Goal: Task Accomplishment & Management: Complete application form

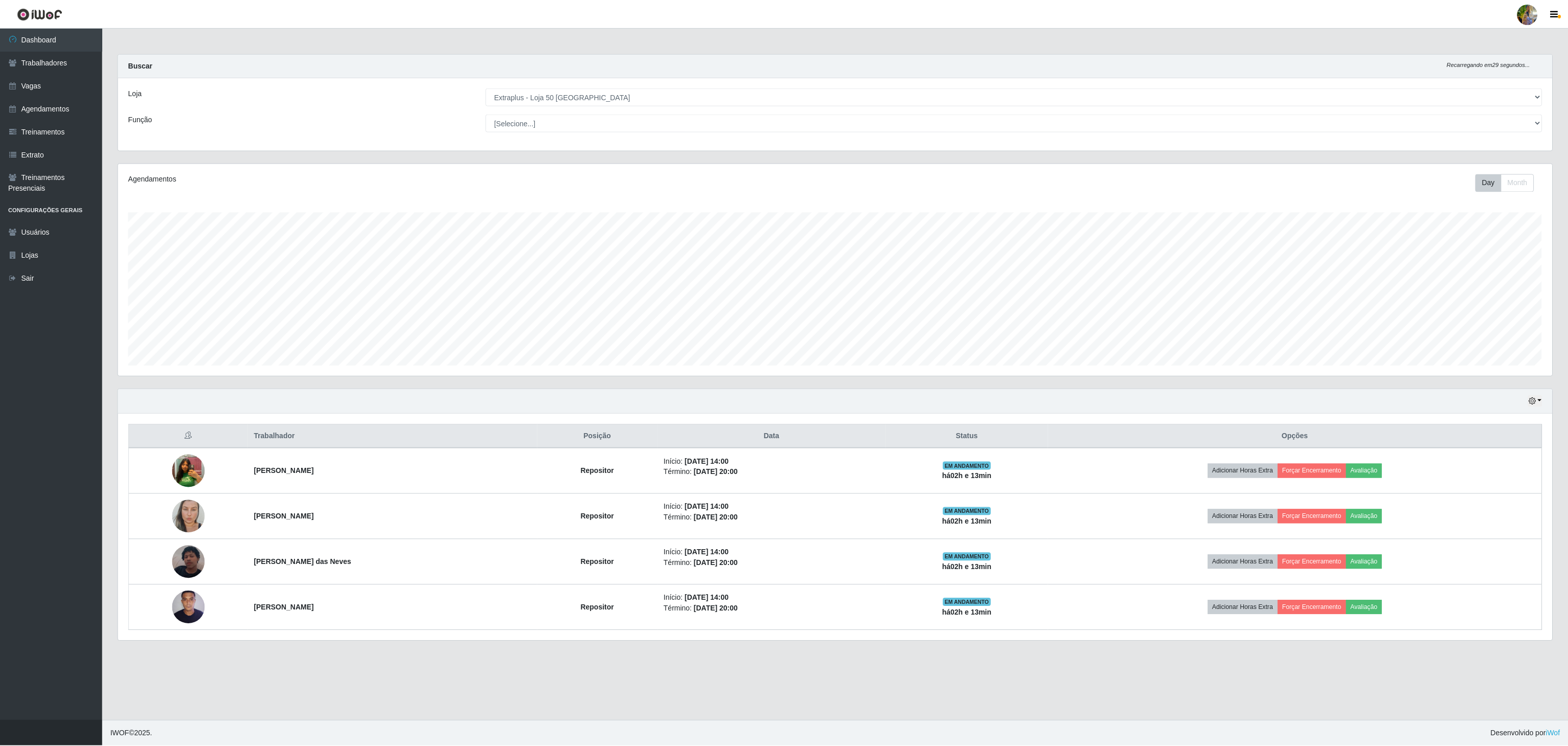
scroll to position [213, 1435]
click at [486, 88] on select "[Selecione...] Atacado Vem - [GEOGRAPHIC_DATA] 30 Laranjeiras Velha Atacado Vem…" at bounding box center [1016, 97] width 1058 height 18
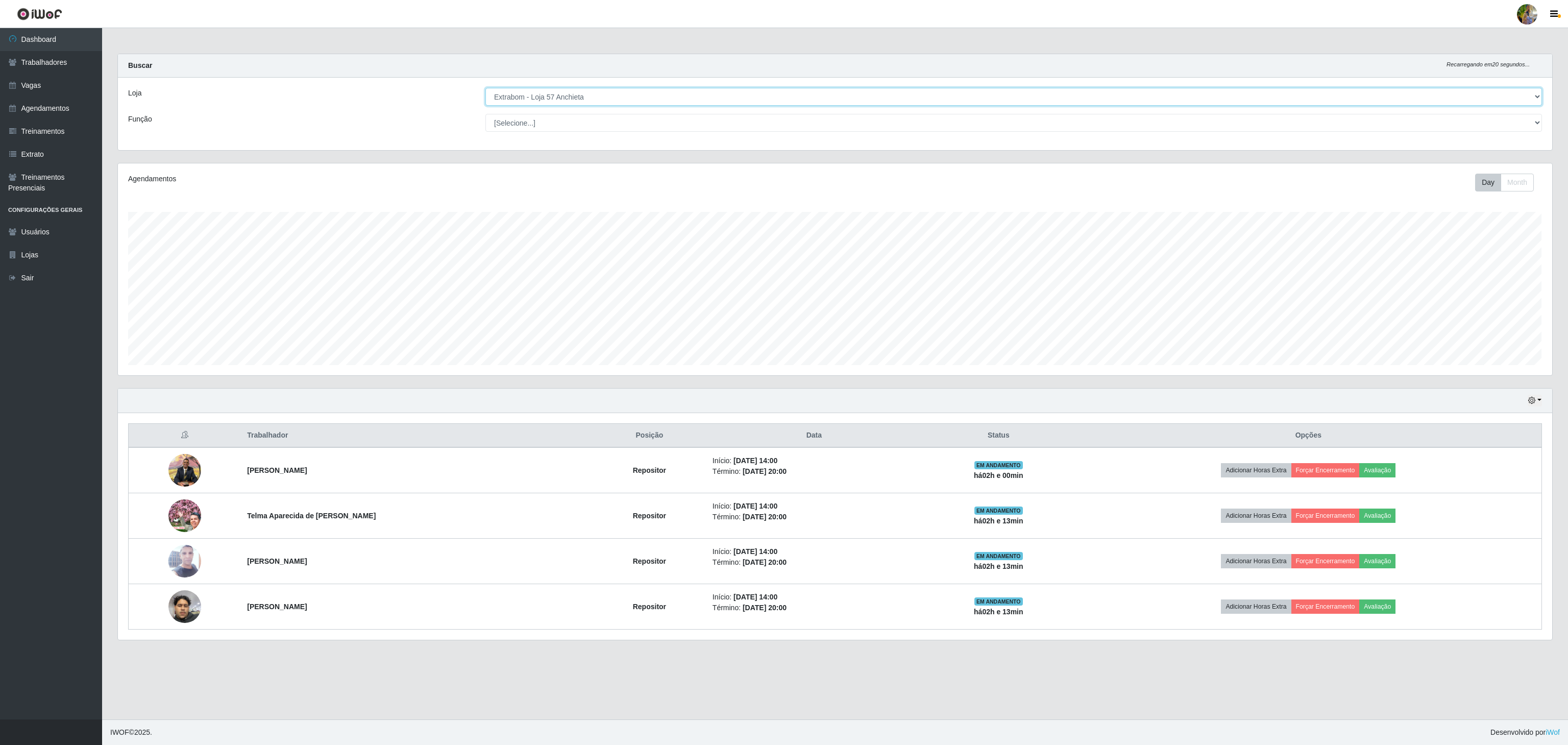
click at [594, 93] on select "[Selecione...] Atacado Vem - [GEOGRAPHIC_DATA] 30 Laranjeiras Velha Atacado Vem…" at bounding box center [1014, 97] width 1057 height 18
drag, startPoint x: 605, startPoint y: 96, endPoint x: 598, endPoint y: 103, distance: 9.9
click at [605, 96] on select "[Selecione...] Atacado Vem - [GEOGRAPHIC_DATA] 30 Laranjeiras Velha Atacado Vem…" at bounding box center [1014, 97] width 1057 height 18
click at [486, 88] on select "[Selecione...] Atacado Vem - [GEOGRAPHIC_DATA] 30 Laranjeiras Velha Atacado Vem…" at bounding box center [1014, 97] width 1057 height 18
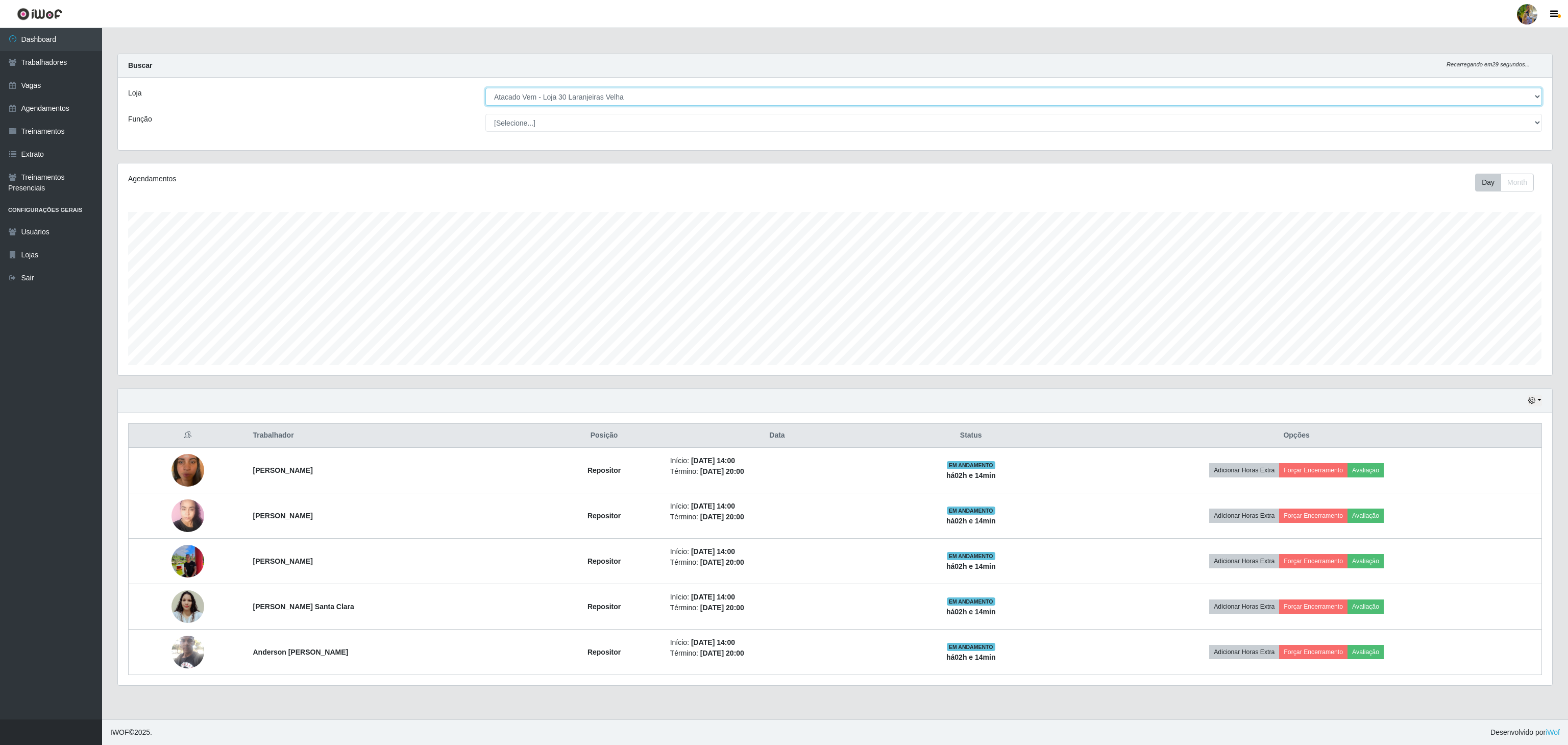
click at [643, 100] on select "[Selecione...] Atacado Vem - [GEOGRAPHIC_DATA] 30 Laranjeiras Velha Atacado Vem…" at bounding box center [1014, 97] width 1057 height 18
click at [486, 88] on select "[Selecione...] Atacado Vem - [GEOGRAPHIC_DATA] 30 Laranjeiras Velha Atacado Vem…" at bounding box center [1014, 97] width 1057 height 18
click at [631, 97] on select "[Selecione...] Atacado Vem - [GEOGRAPHIC_DATA] 30 Laranjeiras Velha Atacado Vem…" at bounding box center [1014, 97] width 1057 height 18
click at [486, 88] on select "[Selecione...] Atacado Vem - [GEOGRAPHIC_DATA] 30 Laranjeiras Velha Atacado Vem…" at bounding box center [1014, 97] width 1057 height 18
drag, startPoint x: 574, startPoint y: 90, endPoint x: 574, endPoint y: 99, distance: 9.0
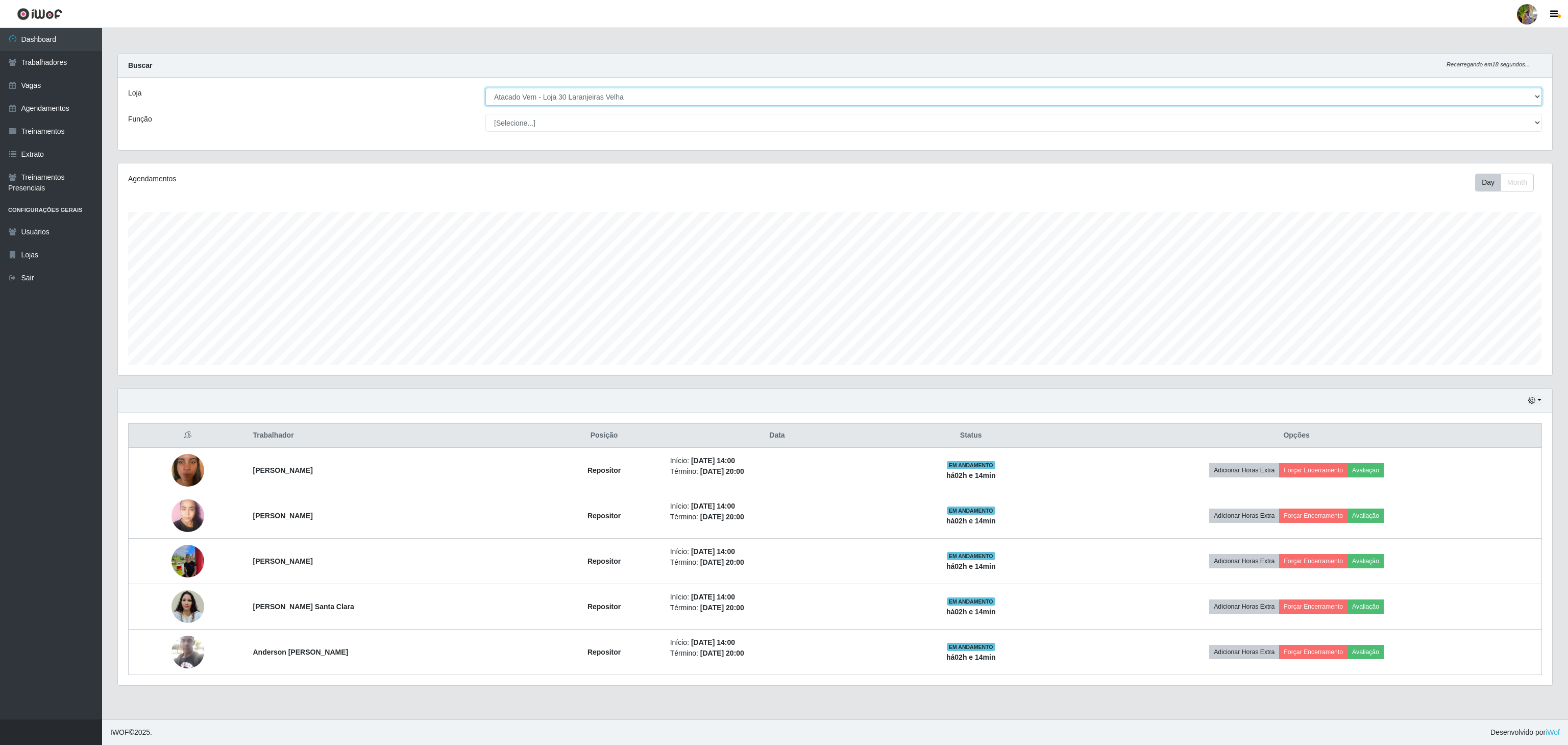
click at [574, 90] on select "[Selecione...] Atacado Vem - [GEOGRAPHIC_DATA] 30 Laranjeiras Velha Atacado Vem…" at bounding box center [1014, 97] width 1057 height 18
select select "449"
click at [486, 88] on select "[Selecione...] Atacado Vem - [GEOGRAPHIC_DATA] 30 Laranjeiras Velha Atacado Vem…" at bounding box center [1014, 97] width 1057 height 18
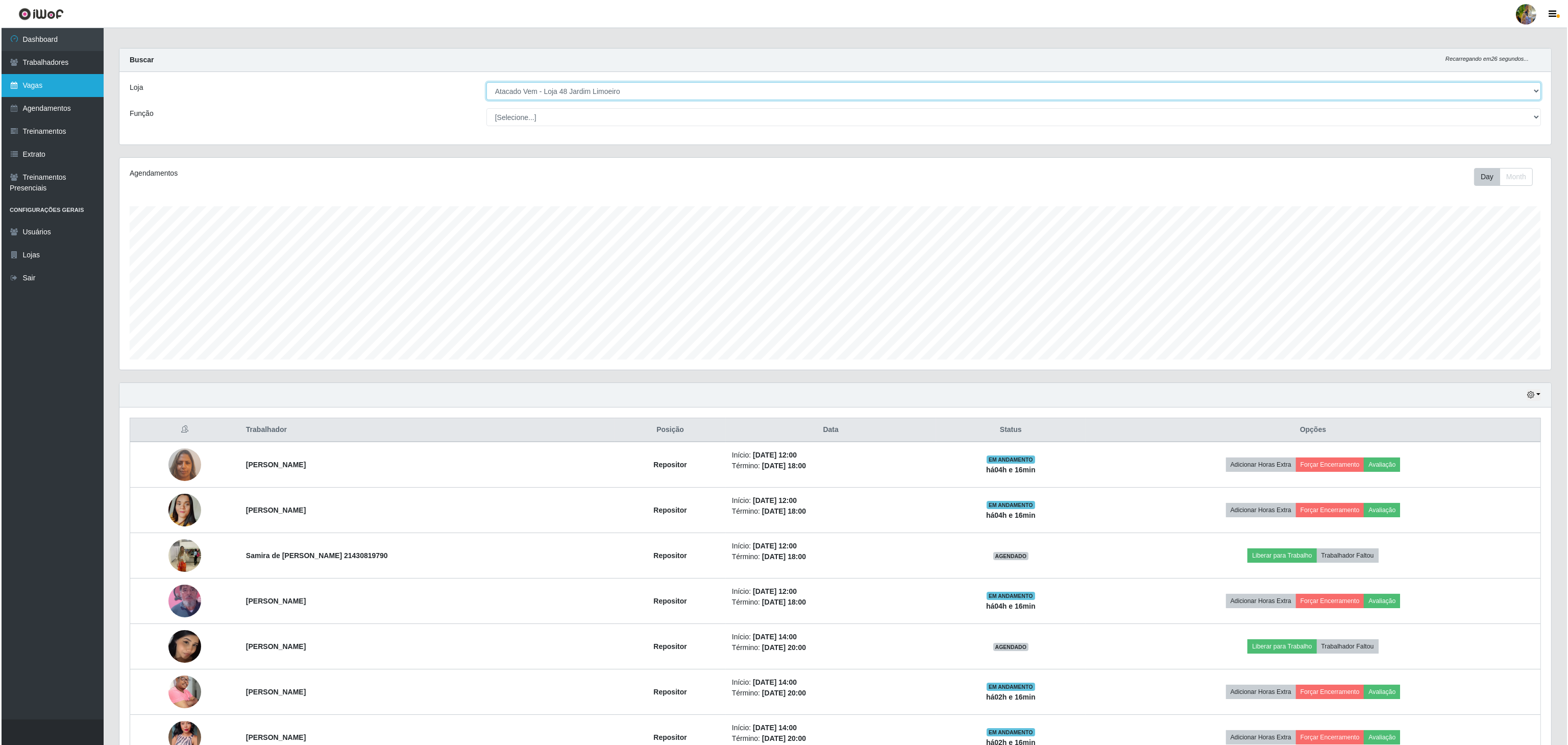
scroll to position [0, 0]
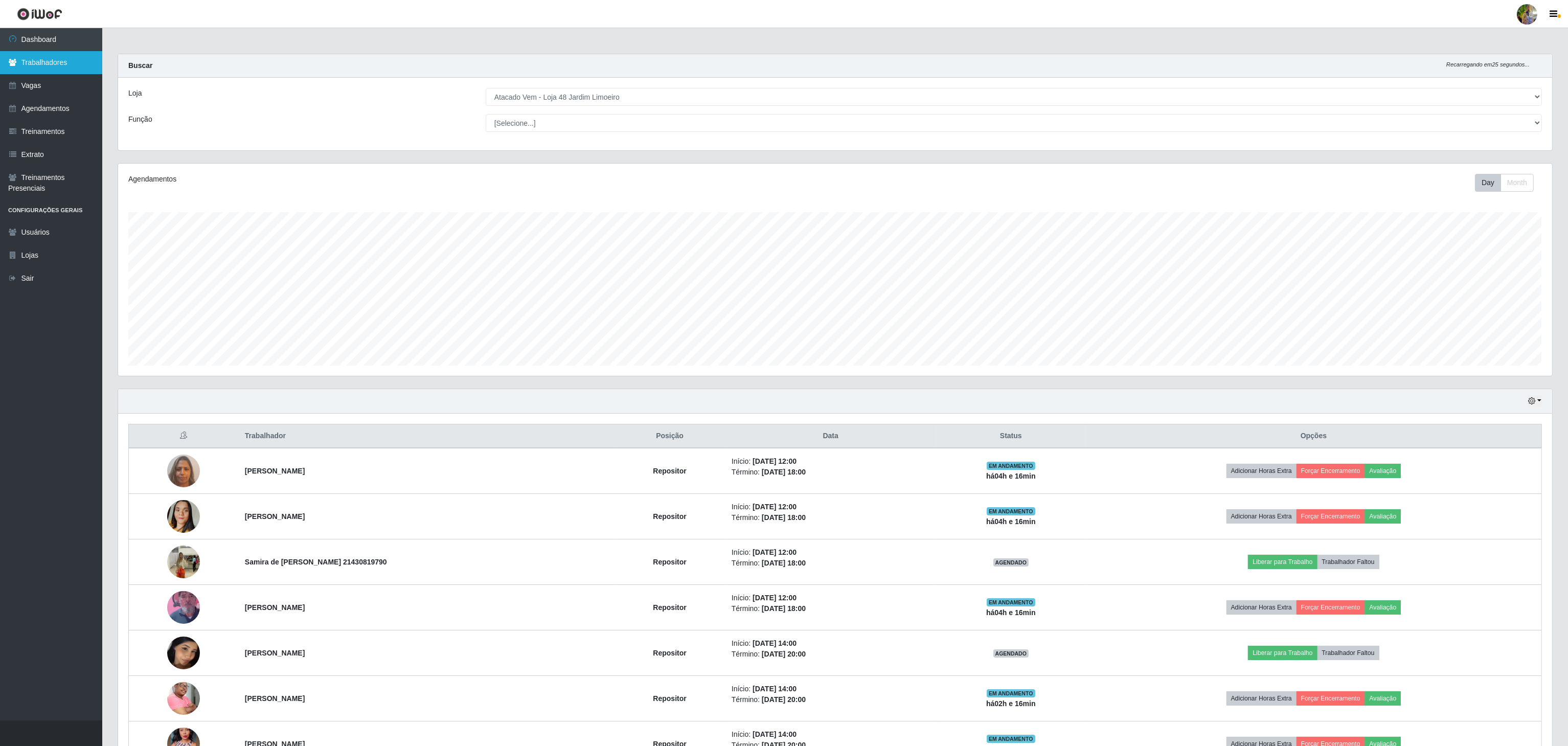
click at [25, 70] on link "Trabalhadores" at bounding box center [51, 62] width 102 height 23
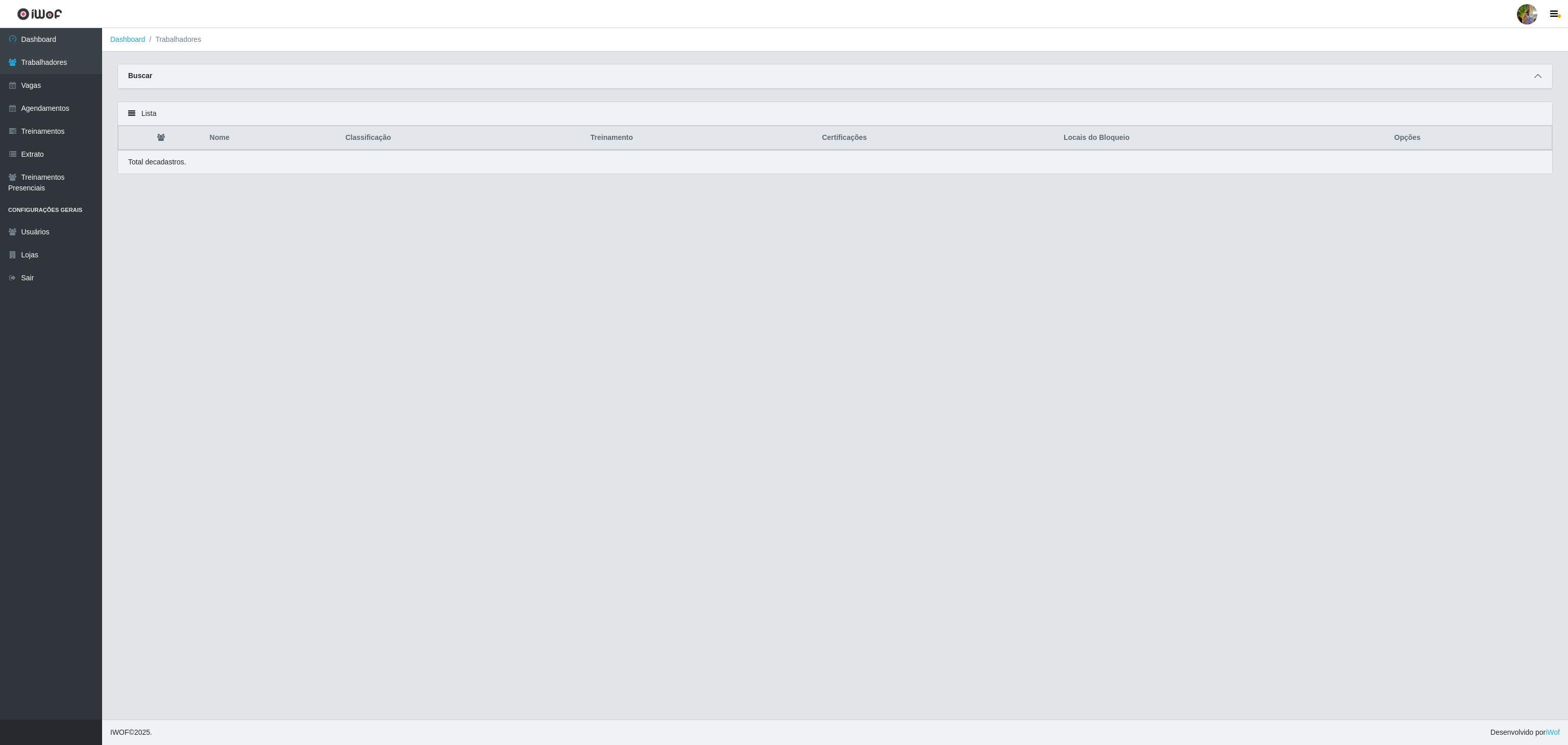
click at [1537, 79] on icon at bounding box center [1538, 76] width 7 height 7
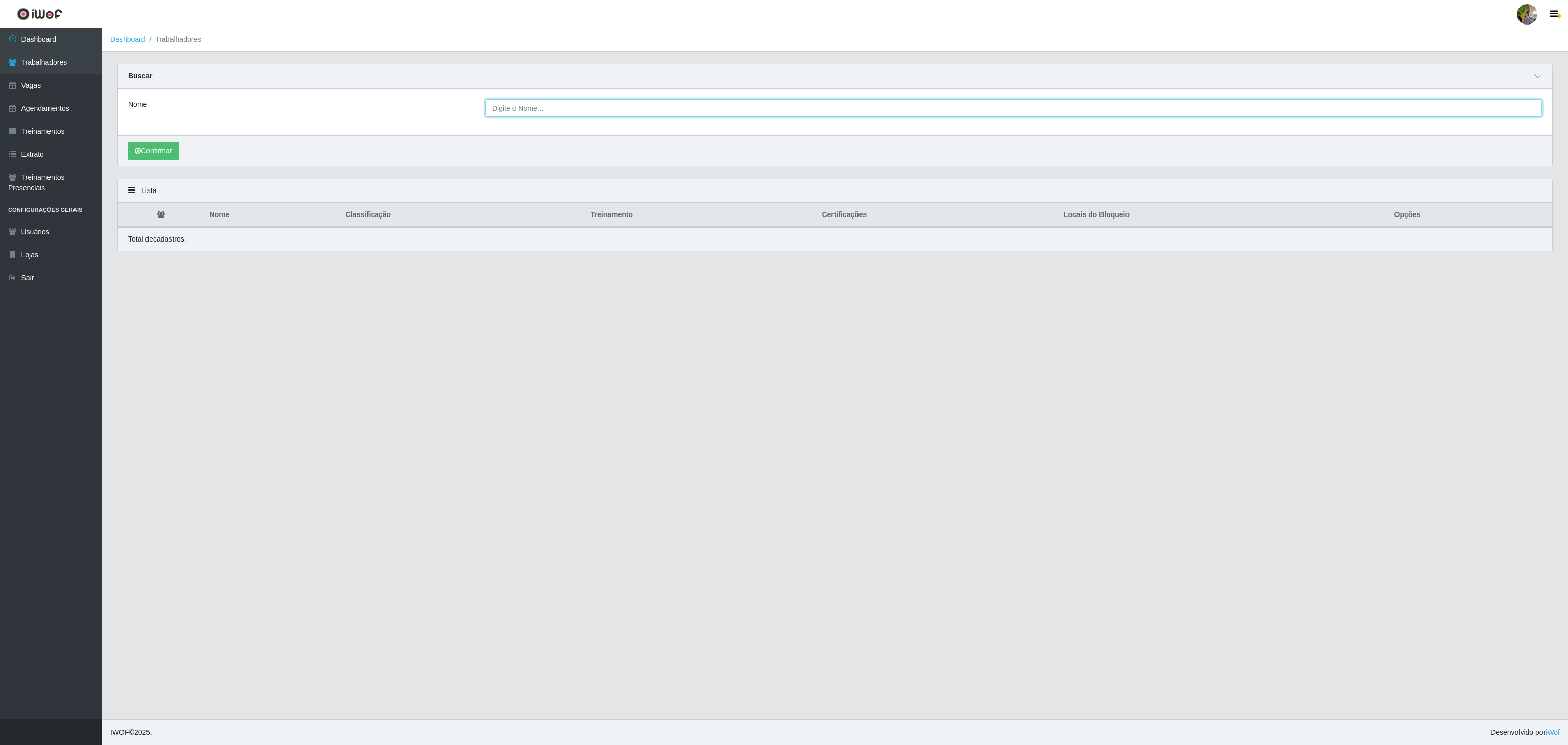
click at [558, 109] on input "Nome" at bounding box center [1014, 108] width 1057 height 18
click at [128, 142] on button "Confirmar" at bounding box center [153, 151] width 51 height 18
click at [570, 110] on input "[PERSON_NAME]" at bounding box center [1014, 108] width 1057 height 18
drag, startPoint x: 570, startPoint y: 109, endPoint x: 423, endPoint y: 109, distance: 147.0
click at [423, 109] on div "Nome [PERSON_NAME]" at bounding box center [835, 108] width 1430 height 18
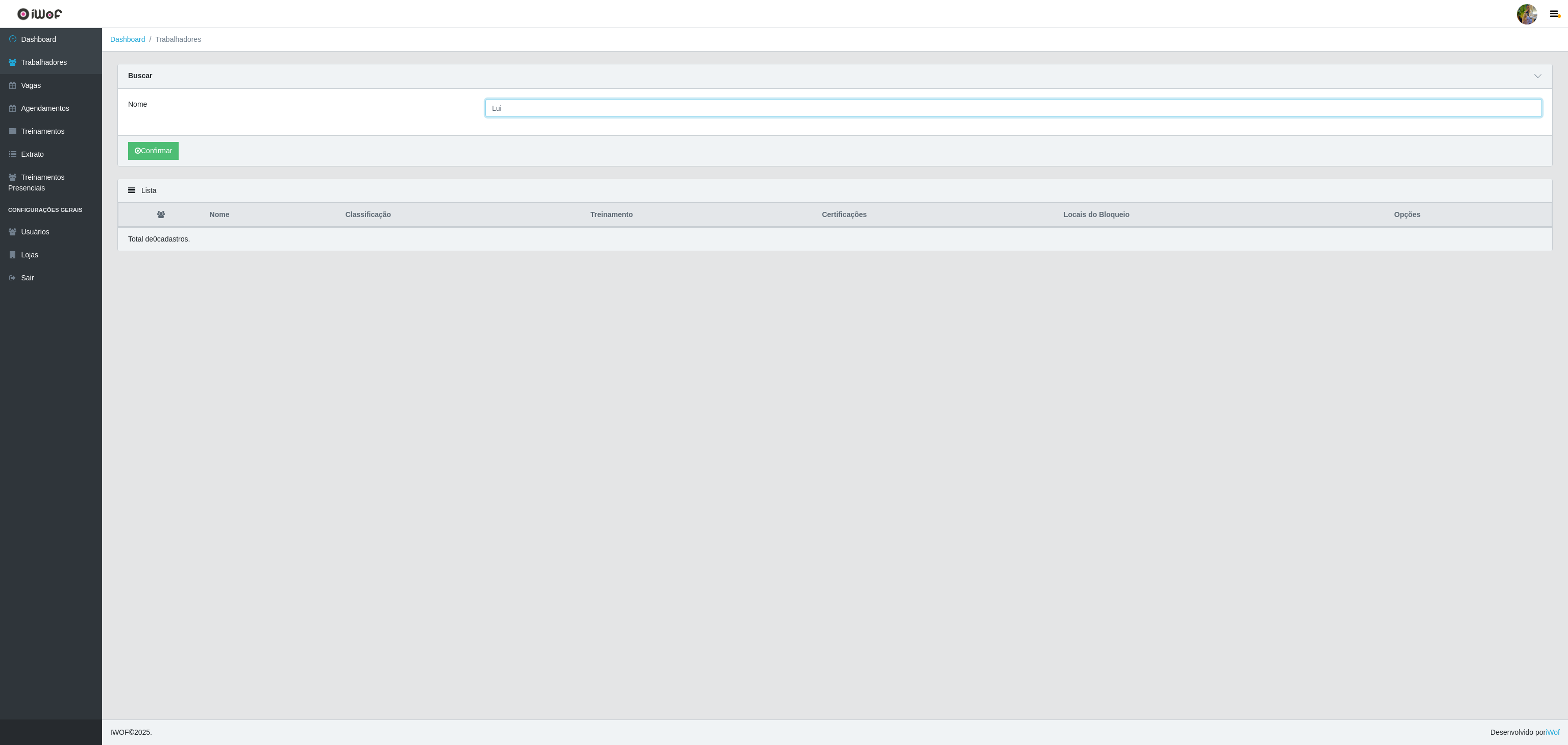
type input "[PERSON_NAME]"
click at [148, 151] on button "Confirmar" at bounding box center [153, 151] width 51 height 18
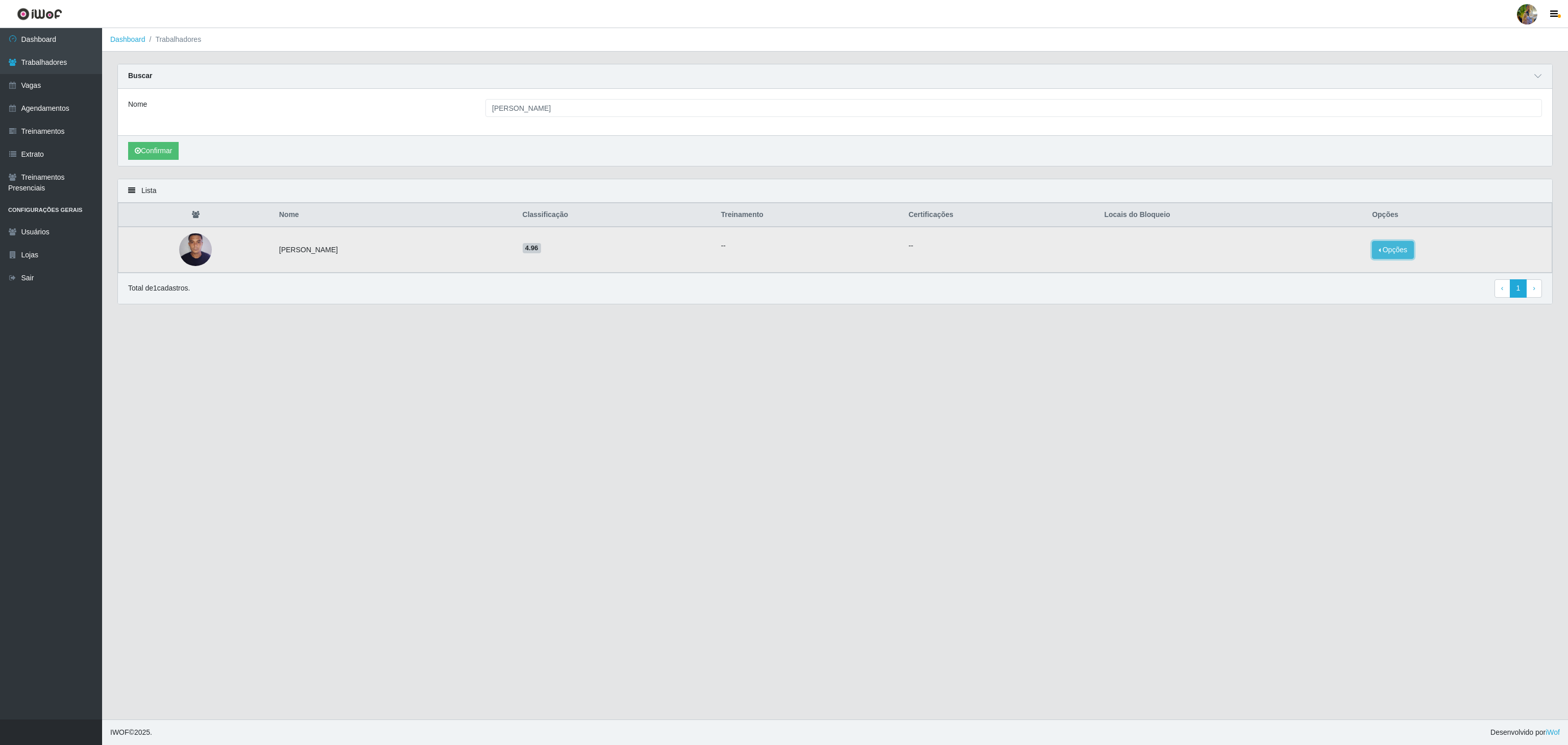
click at [1414, 249] on button "Opções" at bounding box center [1393, 250] width 42 height 18
click at [1393, 258] on button "Opções" at bounding box center [1393, 250] width 42 height 18
click at [1358, 243] on button "Bloquear - Empresa" at bounding box center [1329, 238] width 82 height 22
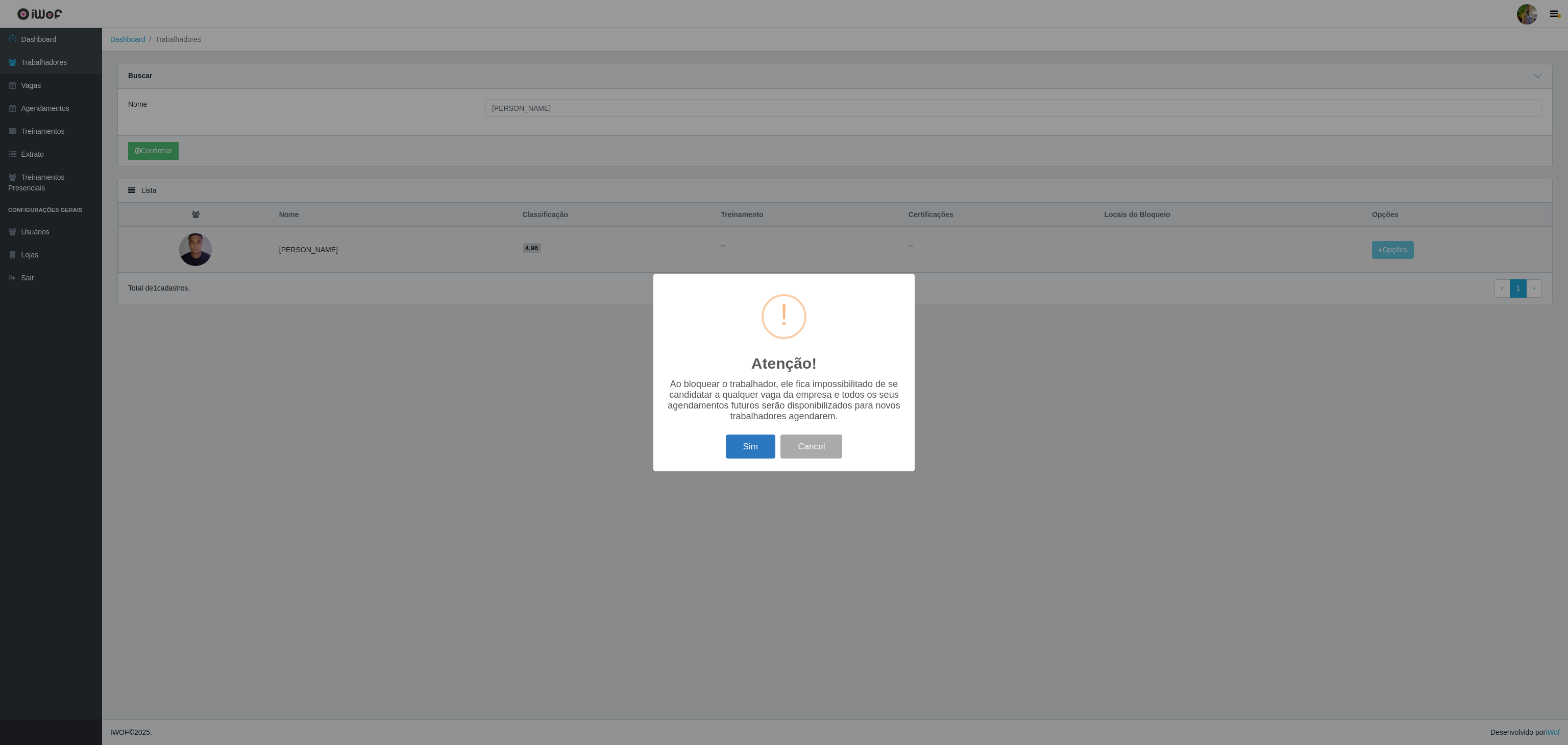
click at [757, 459] on button "Sim" at bounding box center [751, 446] width 49 height 24
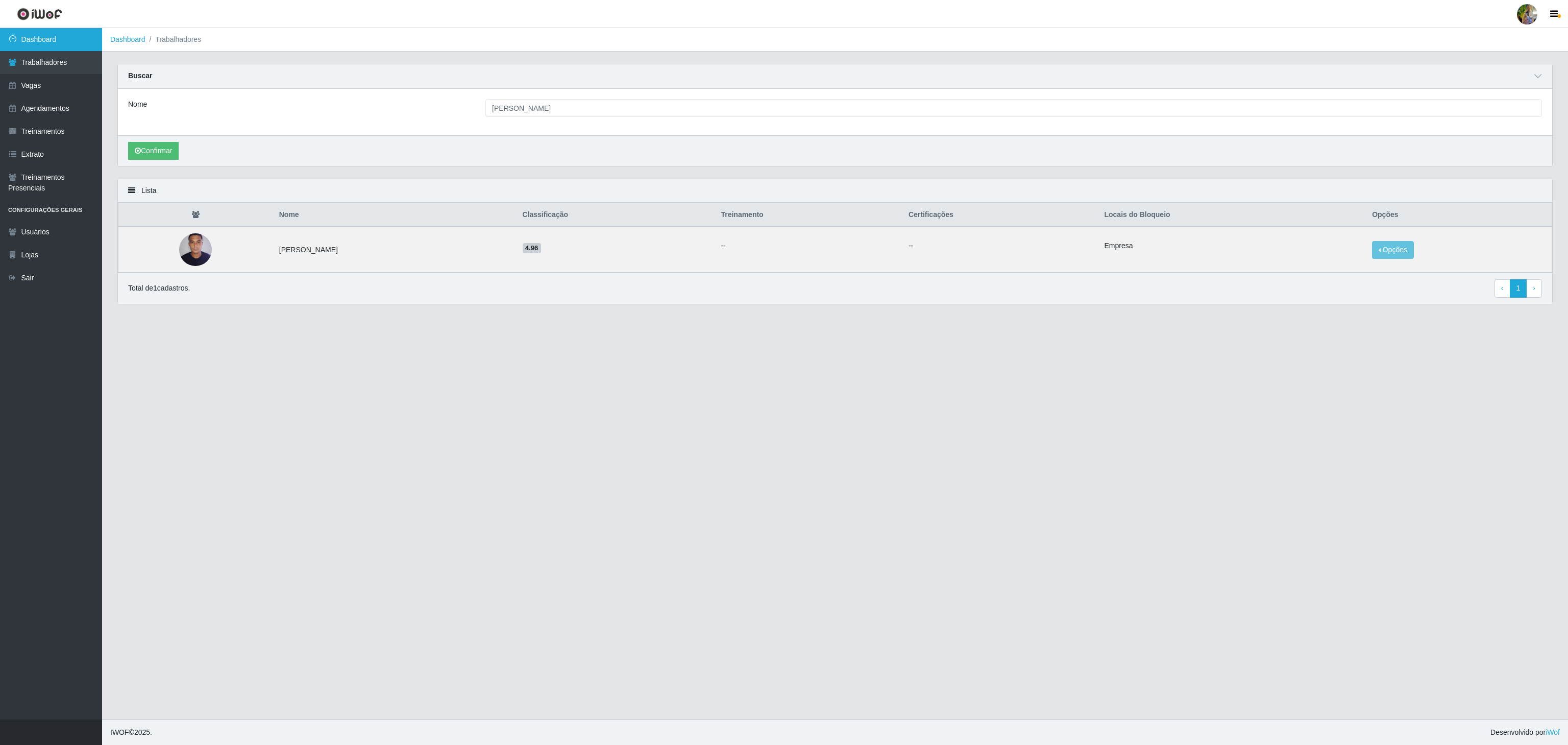
click at [91, 41] on link "Dashboard" at bounding box center [51, 40] width 102 height 23
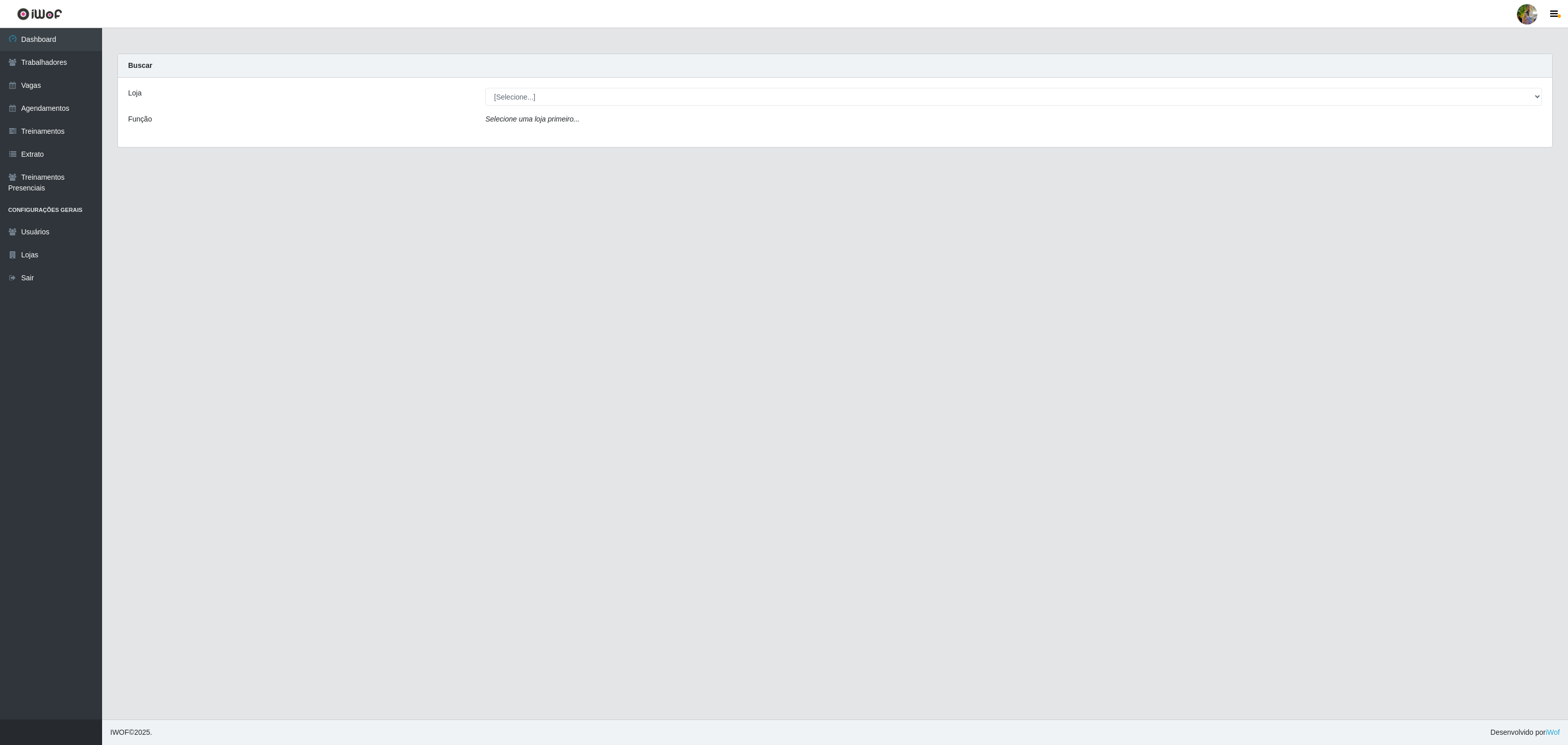
click at [590, 106] on div "Loja [Selecione...] Atacado Vem - [GEOGRAPHIC_DATA] 30 Laranjeiras Velha Atacad…" at bounding box center [835, 112] width 1435 height 70
click at [586, 96] on select "[Selecione...] Atacado Vem - [GEOGRAPHIC_DATA] 30 Laranjeiras Velha Atacado Vem…" at bounding box center [1014, 97] width 1057 height 18
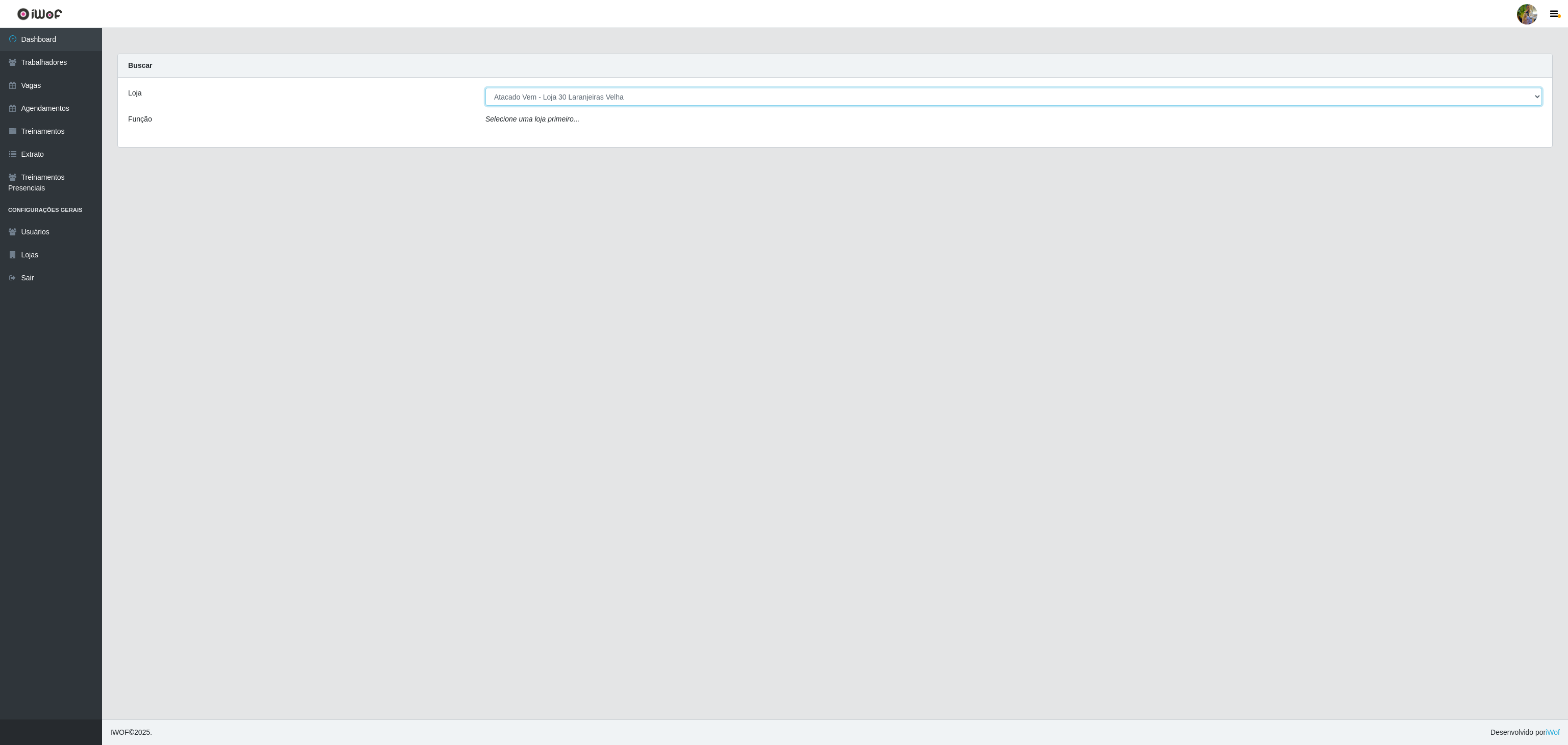
click at [486, 88] on select "[Selecione...] Atacado Vem - [GEOGRAPHIC_DATA] 30 Laranjeiras Velha Atacado Vem…" at bounding box center [1014, 97] width 1057 height 18
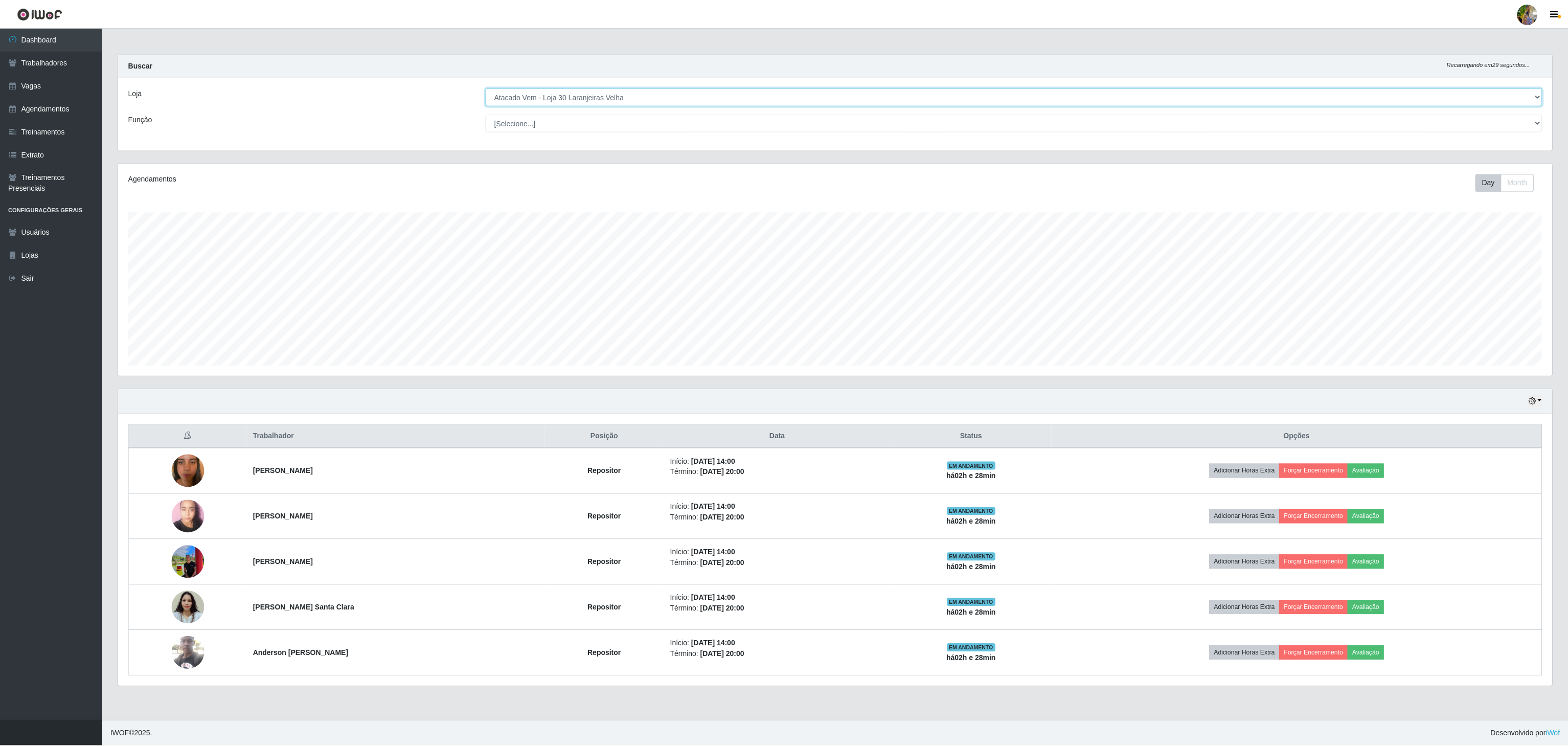
scroll to position [213, 1435]
click at [564, 102] on select "[Selecione...] Atacado Vem - [GEOGRAPHIC_DATA] 30 Laranjeiras Velha Atacado Vem…" at bounding box center [1016, 97] width 1058 height 18
click at [486, 88] on select "[Selecione...] Atacado Vem - [GEOGRAPHIC_DATA] 30 Laranjeiras Velha Atacado Vem…" at bounding box center [1016, 97] width 1058 height 18
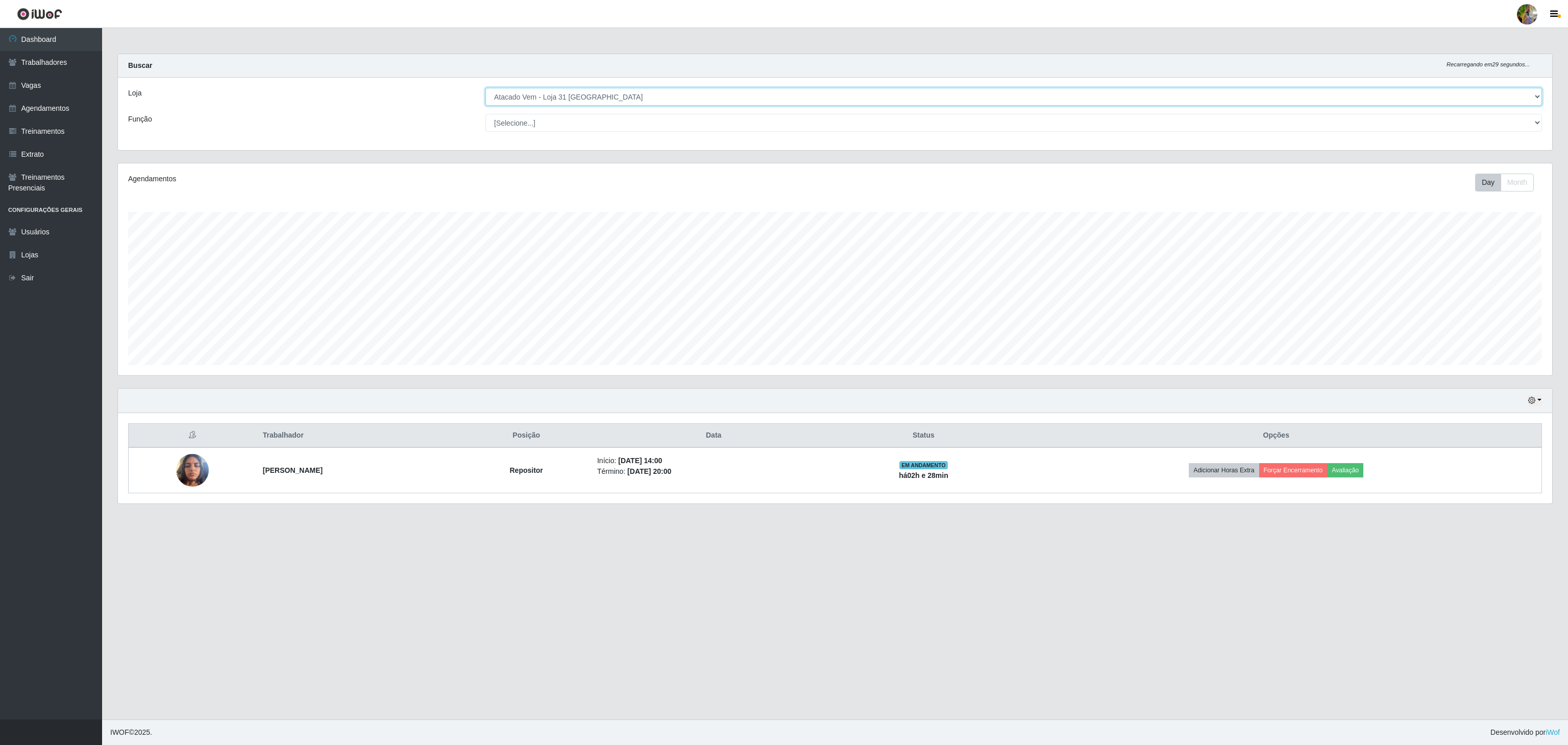
click at [591, 100] on select "[Selecione...] Atacado Vem - [GEOGRAPHIC_DATA] 30 Laranjeiras Velha Atacado Vem…" at bounding box center [1014, 97] width 1057 height 18
click at [486, 88] on select "[Selecione...] Atacado Vem - [GEOGRAPHIC_DATA] 30 Laranjeiras Velha Atacado Vem…" at bounding box center [1014, 97] width 1057 height 18
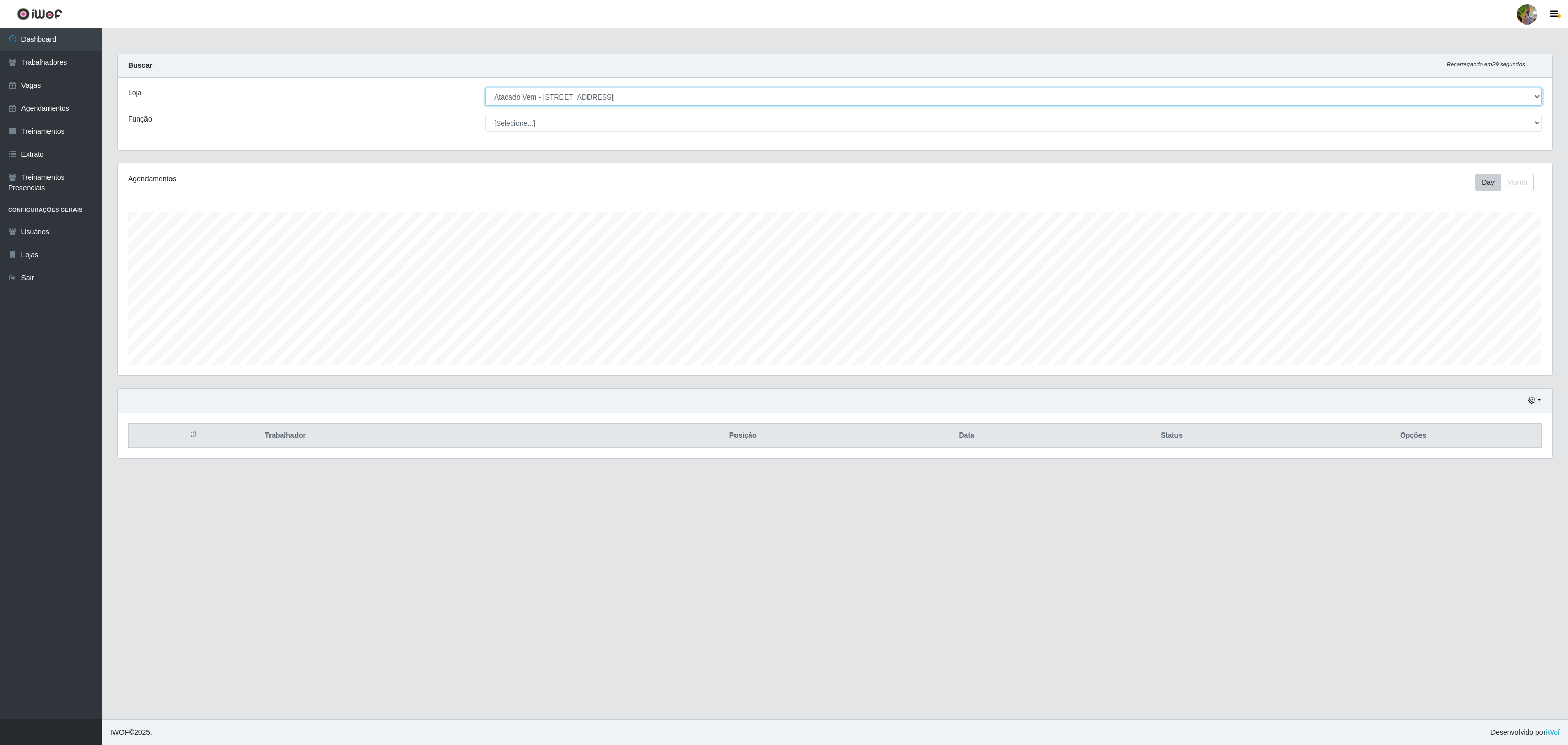
click at [626, 101] on select "[Selecione...] Atacado Vem - [GEOGRAPHIC_DATA] 30 Laranjeiras Velha Atacado Vem…" at bounding box center [1014, 97] width 1057 height 18
click at [486, 88] on select "[Selecione...] Atacado Vem - [GEOGRAPHIC_DATA] 30 Laranjeiras Velha Atacado Vem…" at bounding box center [1014, 97] width 1057 height 18
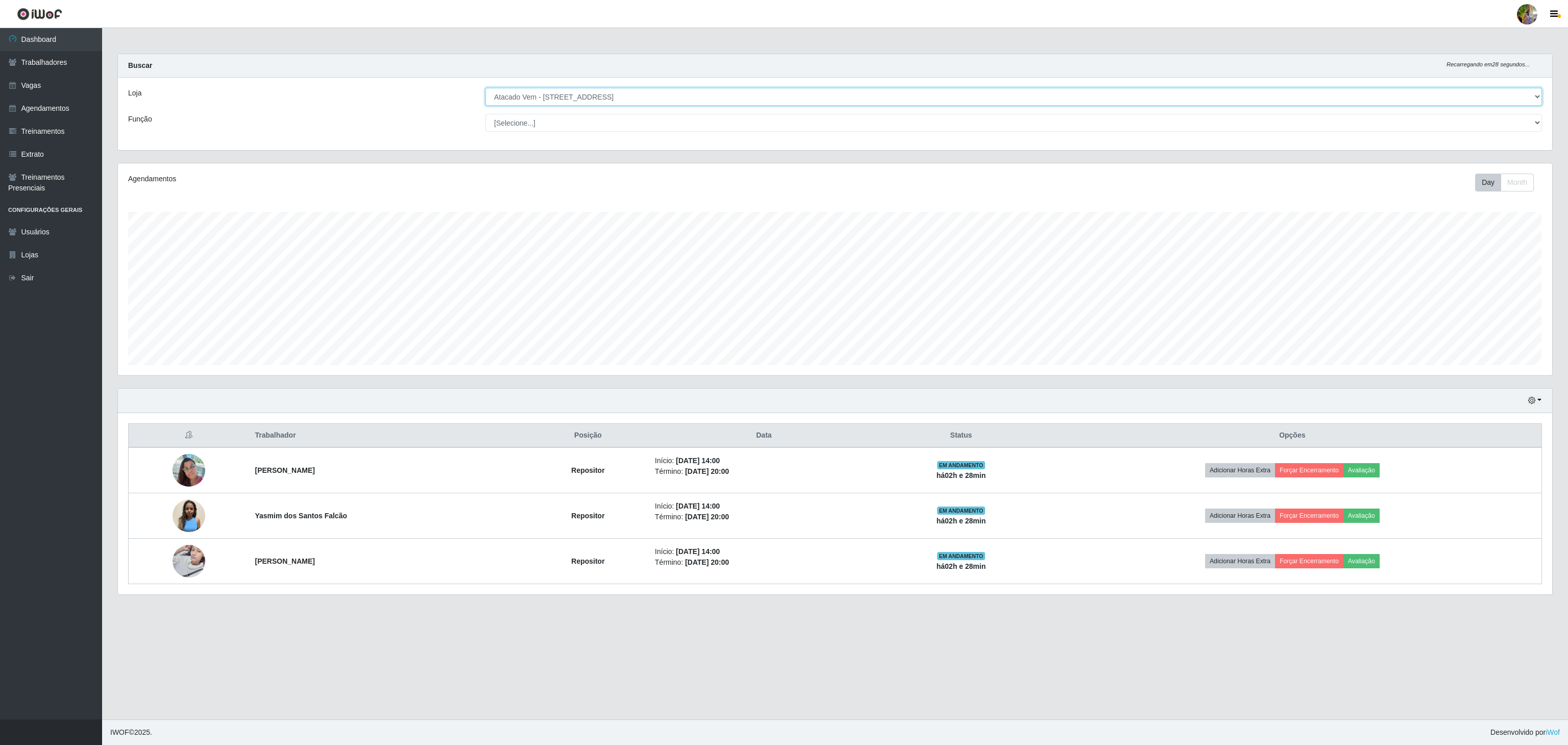
click at [585, 98] on select "[Selecione...] Atacado Vem - [GEOGRAPHIC_DATA] 30 Laranjeiras Velha Atacado Vem…" at bounding box center [1014, 97] width 1057 height 18
click at [486, 88] on select "[Selecione...] Atacado Vem - [GEOGRAPHIC_DATA] 30 Laranjeiras Velha Atacado Vem…" at bounding box center [1014, 97] width 1057 height 18
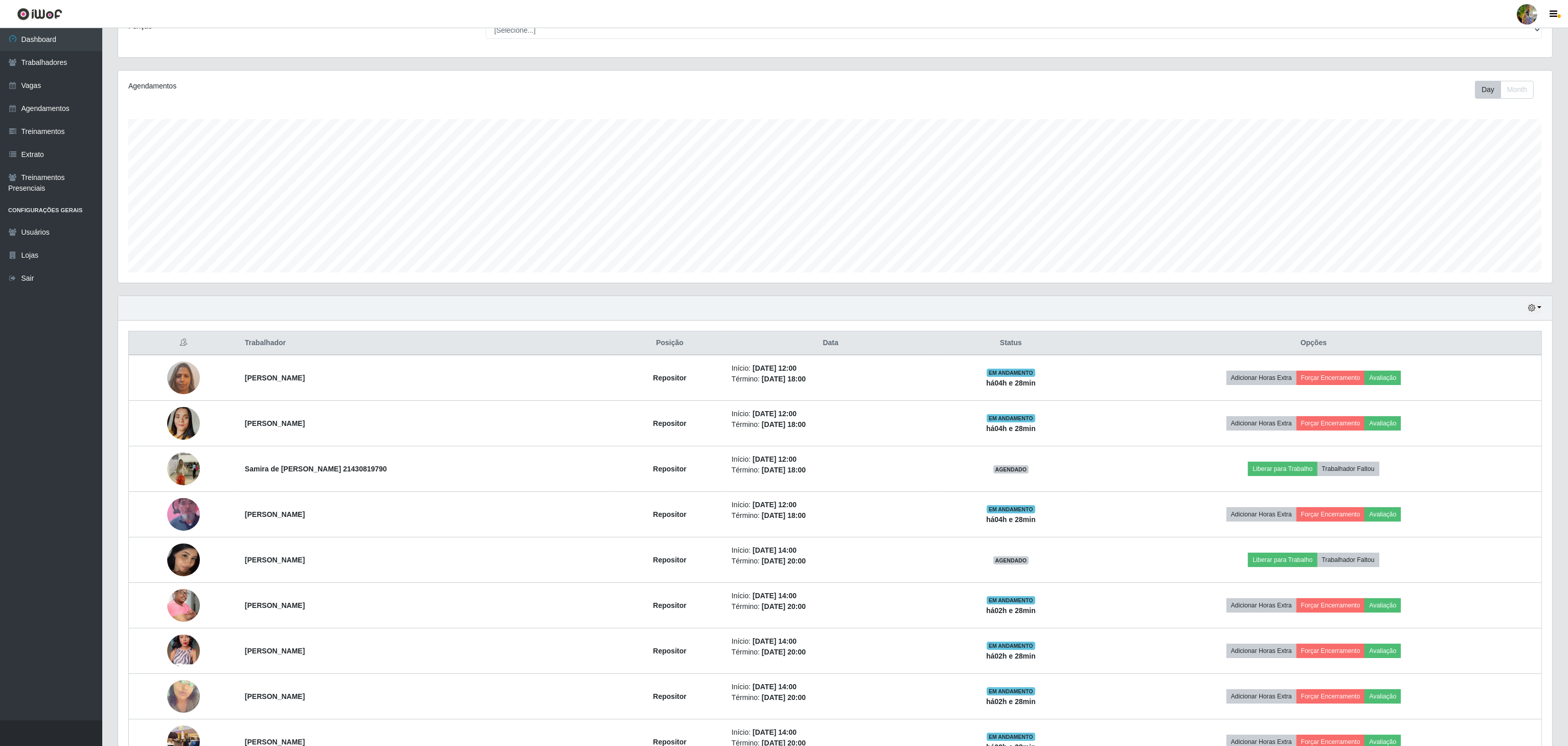
scroll to position [8, 0]
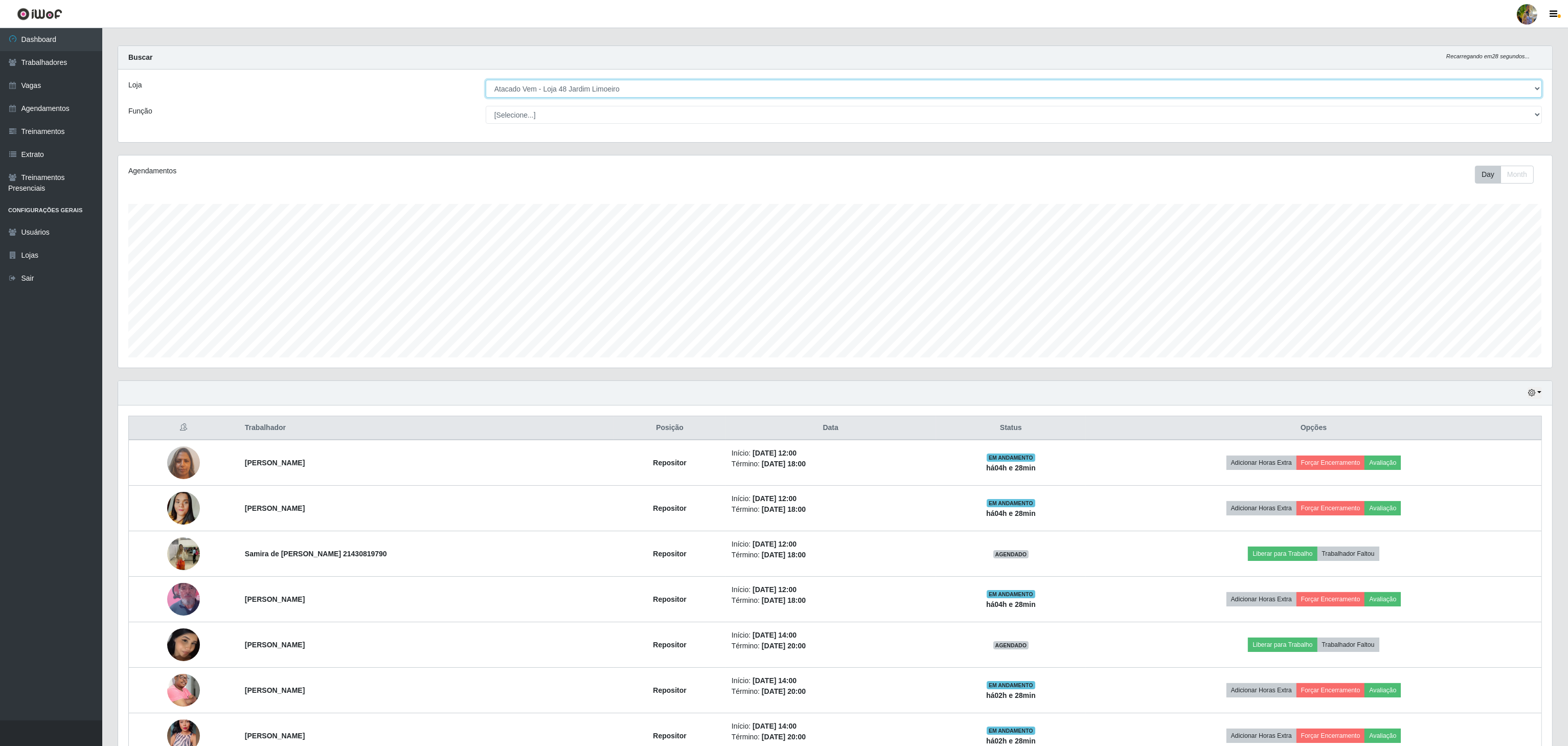
click at [596, 92] on select "[Selecione...] Atacado Vem - [GEOGRAPHIC_DATA] 30 Laranjeiras Velha Atacado Vem…" at bounding box center [1013, 88] width 1056 height 18
click at [486, 88] on select "[Selecione...] Atacado Vem - [GEOGRAPHIC_DATA] 30 Laranjeiras Velha Atacado Vem…" at bounding box center [1013, 88] width 1056 height 18
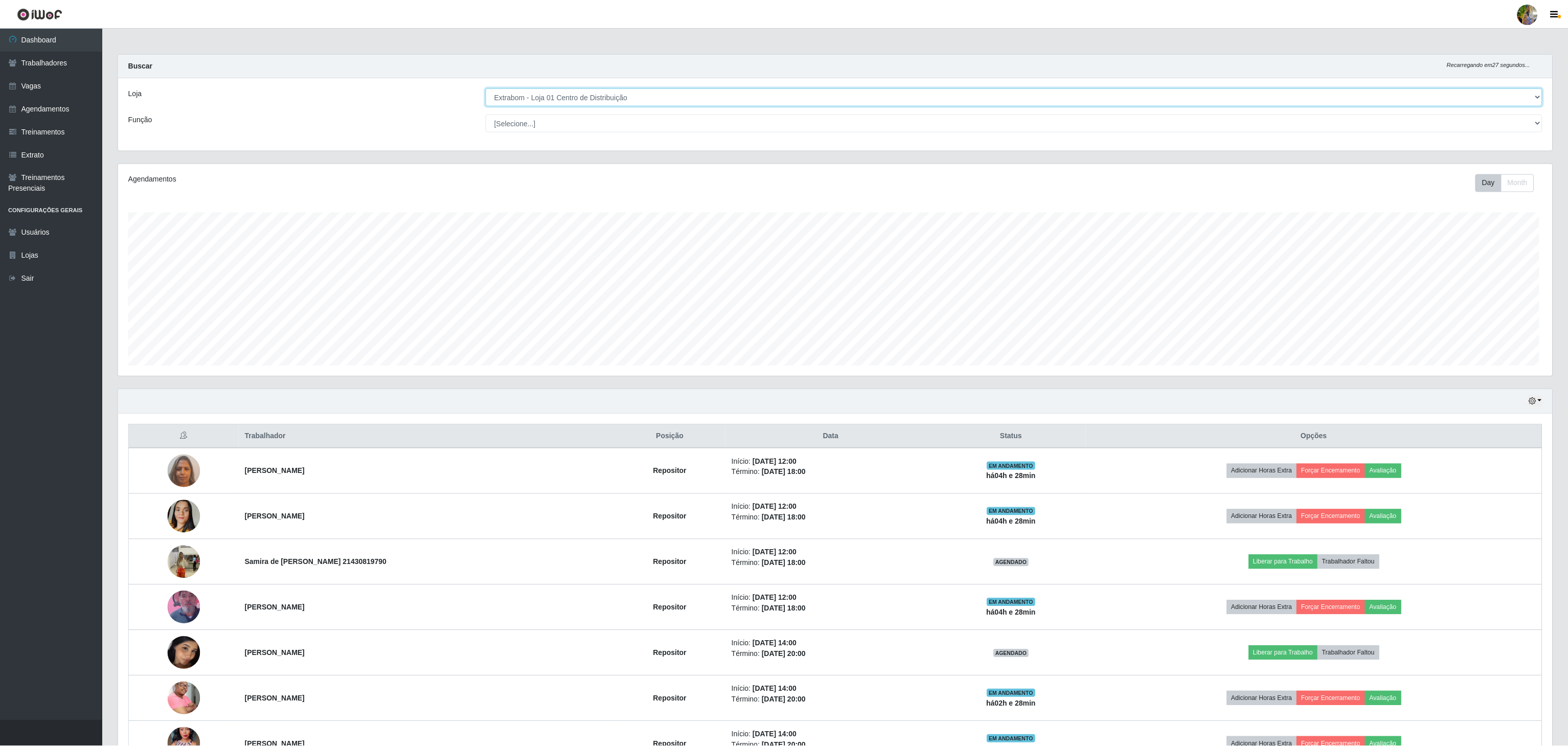
scroll to position [213, 1435]
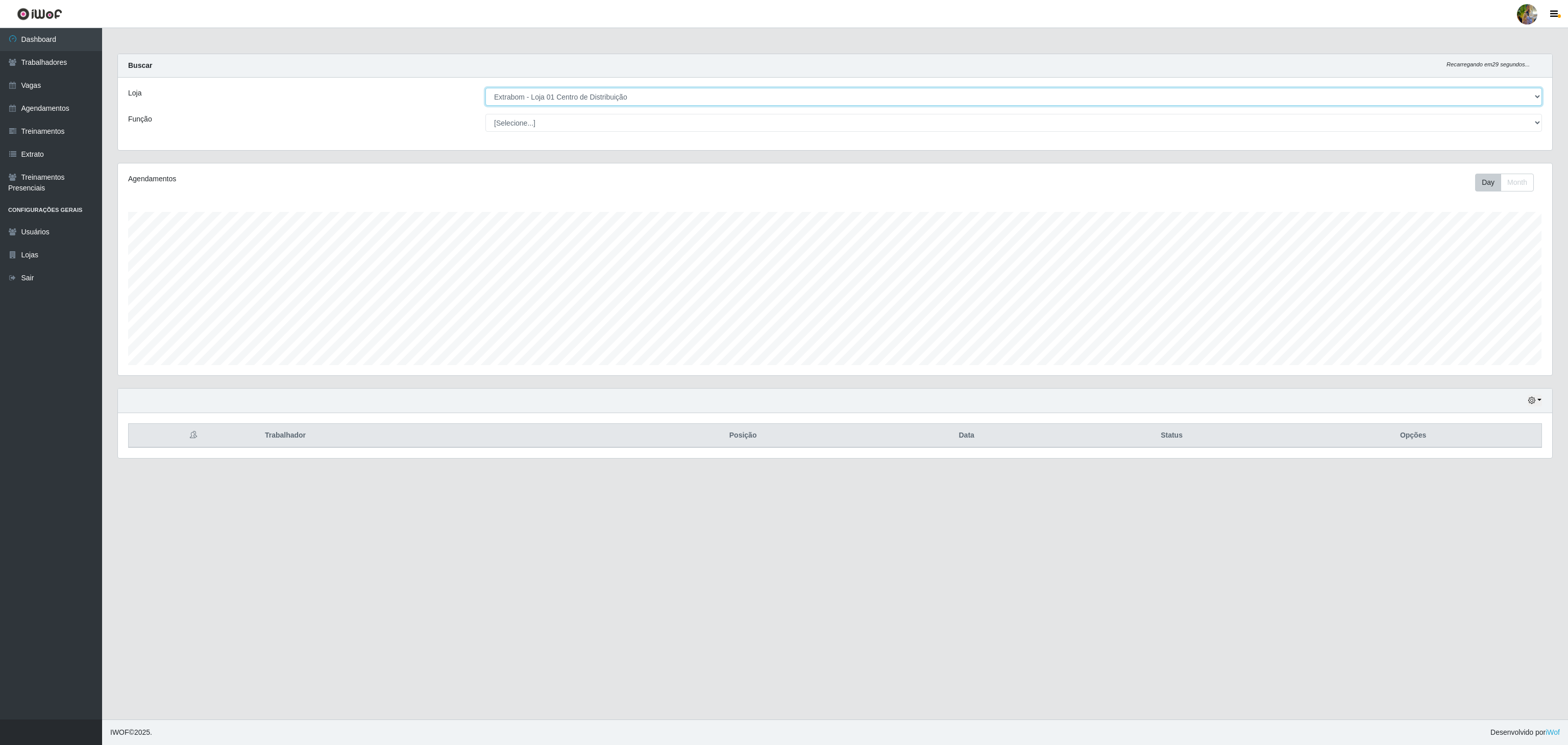
click at [608, 91] on select "[Selecione...] Atacado Vem - [GEOGRAPHIC_DATA] 30 Laranjeiras Velha Atacado Vem…" at bounding box center [1014, 97] width 1057 height 18
click at [486, 88] on select "[Selecione...] Atacado Vem - [GEOGRAPHIC_DATA] 30 Laranjeiras Velha Atacado Vem…" at bounding box center [1014, 97] width 1057 height 18
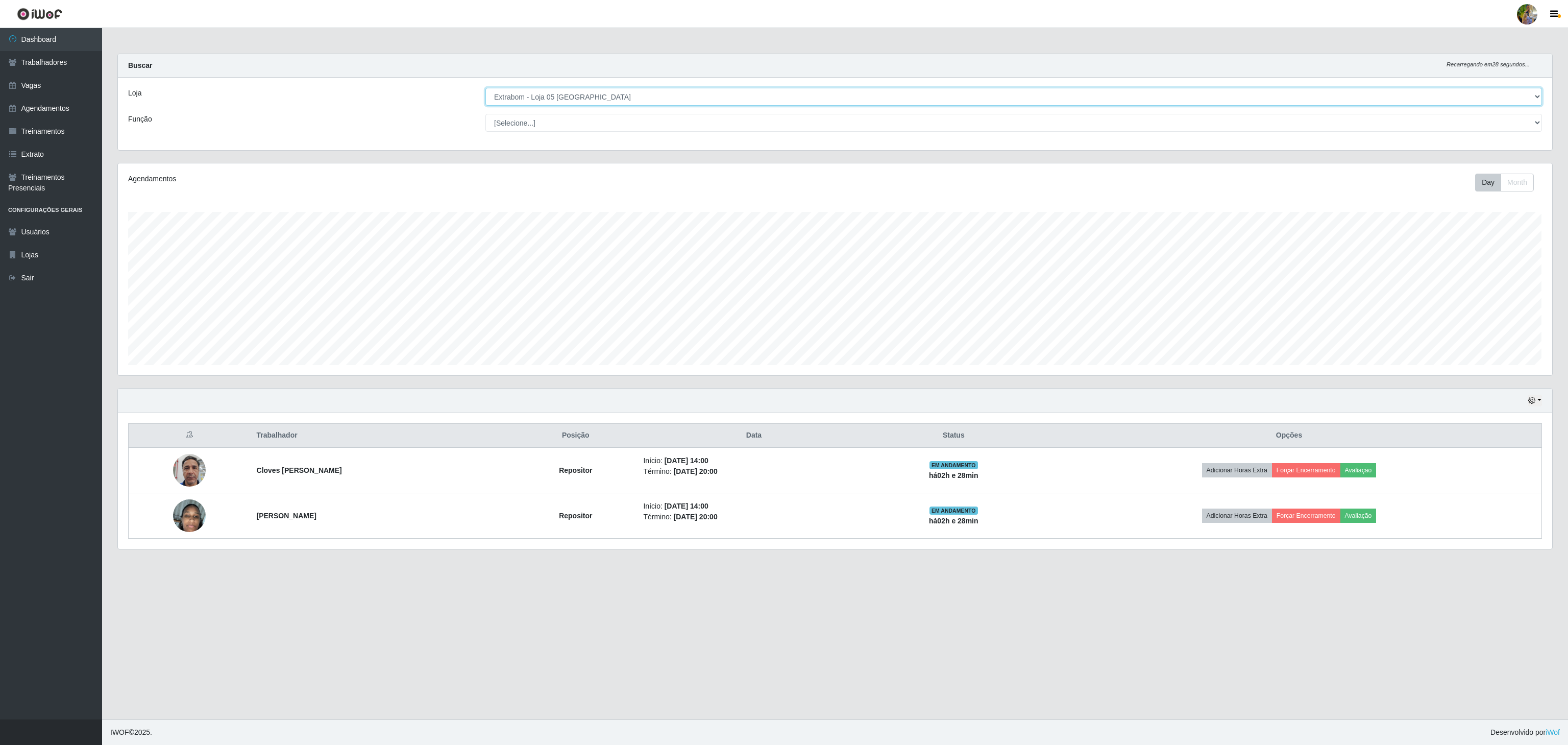
click at [632, 101] on select "[Selecione...] Atacado Vem - [GEOGRAPHIC_DATA] 30 Laranjeiras Velha Atacado Vem…" at bounding box center [1014, 97] width 1057 height 18
click at [486, 88] on select "[Selecione...] Atacado Vem - [GEOGRAPHIC_DATA] 30 Laranjeiras Velha Atacado Vem…" at bounding box center [1014, 97] width 1057 height 18
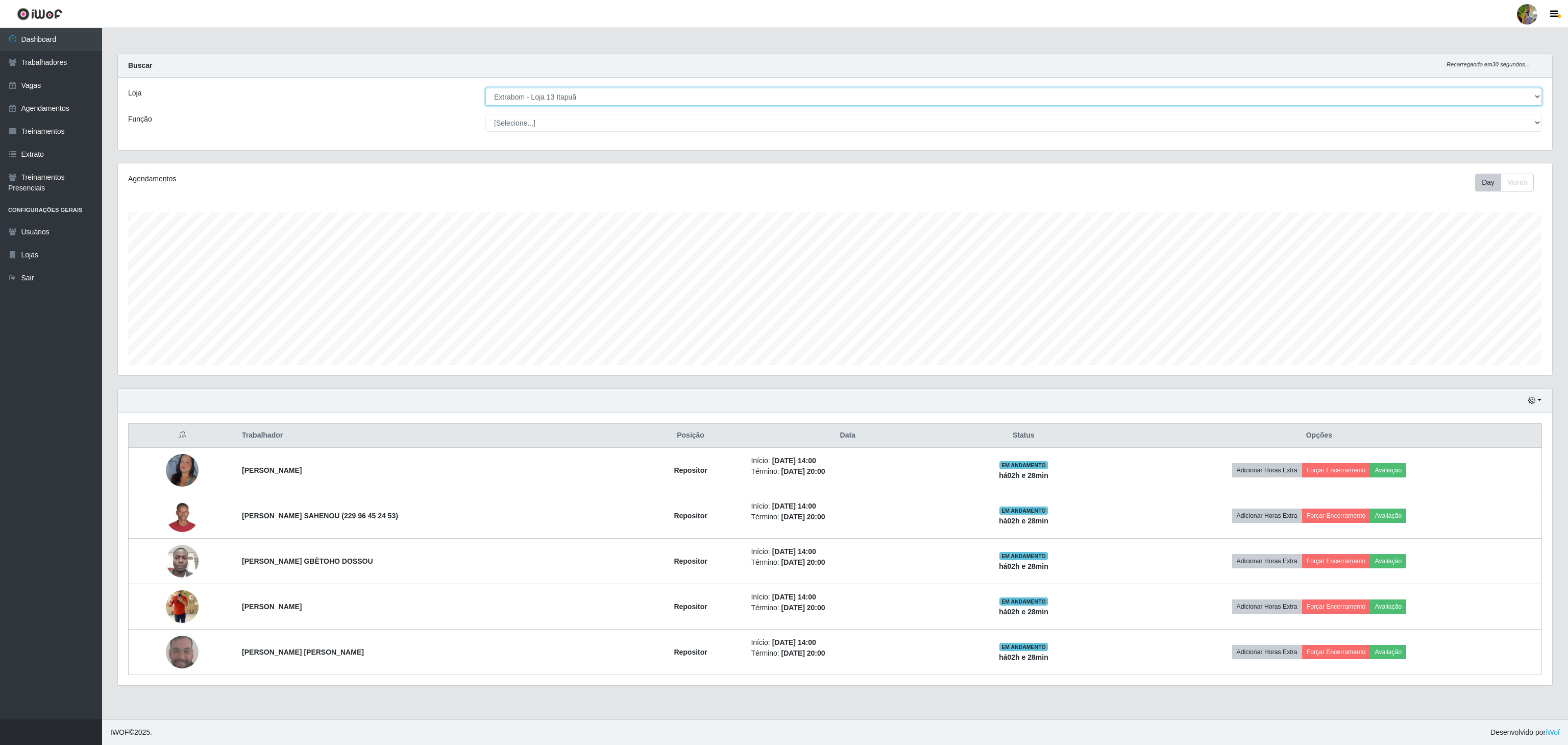
click at [659, 97] on select "[Selecione...] Atacado Vem - [GEOGRAPHIC_DATA] 30 Laranjeiras Velha Atacado Vem…" at bounding box center [1014, 97] width 1057 height 18
click at [486, 88] on select "[Selecione...] Atacado Vem - [GEOGRAPHIC_DATA] 30 Laranjeiras Velha Atacado Vem…" at bounding box center [1014, 97] width 1057 height 18
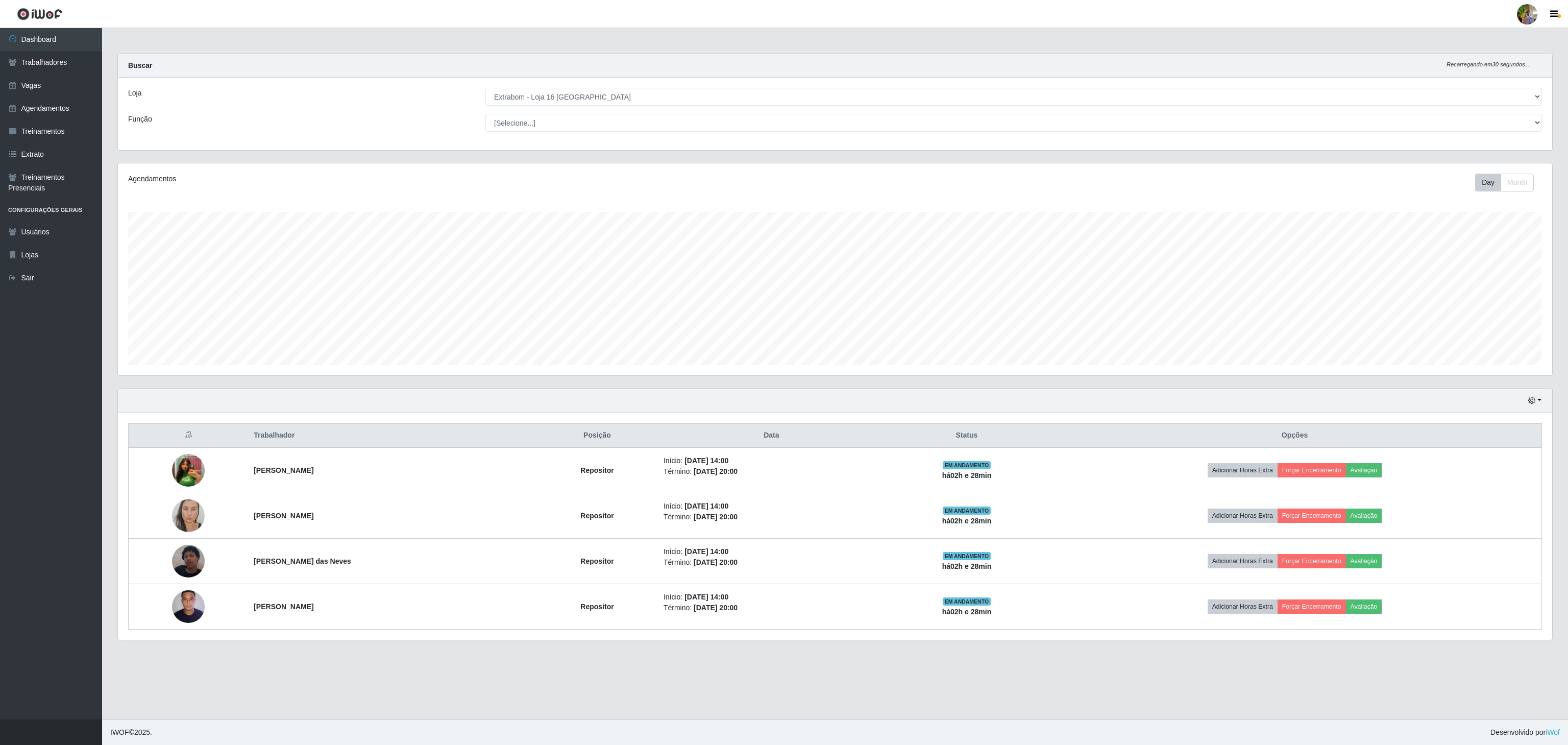
click at [630, 112] on div "Loja [Selecione...] Atacado Vem - [GEOGRAPHIC_DATA] 30 Laranjeiras Velha Atacad…" at bounding box center [835, 114] width 1435 height 73
click at [606, 97] on select "[Selecione...] Atacado Vem - [GEOGRAPHIC_DATA] 30 Laranjeiras Velha Atacado Vem…" at bounding box center [1014, 97] width 1057 height 18
click at [486, 88] on select "[Selecione...] Atacado Vem - [GEOGRAPHIC_DATA] 30 Laranjeiras Velha Atacado Vem…" at bounding box center [1014, 97] width 1057 height 18
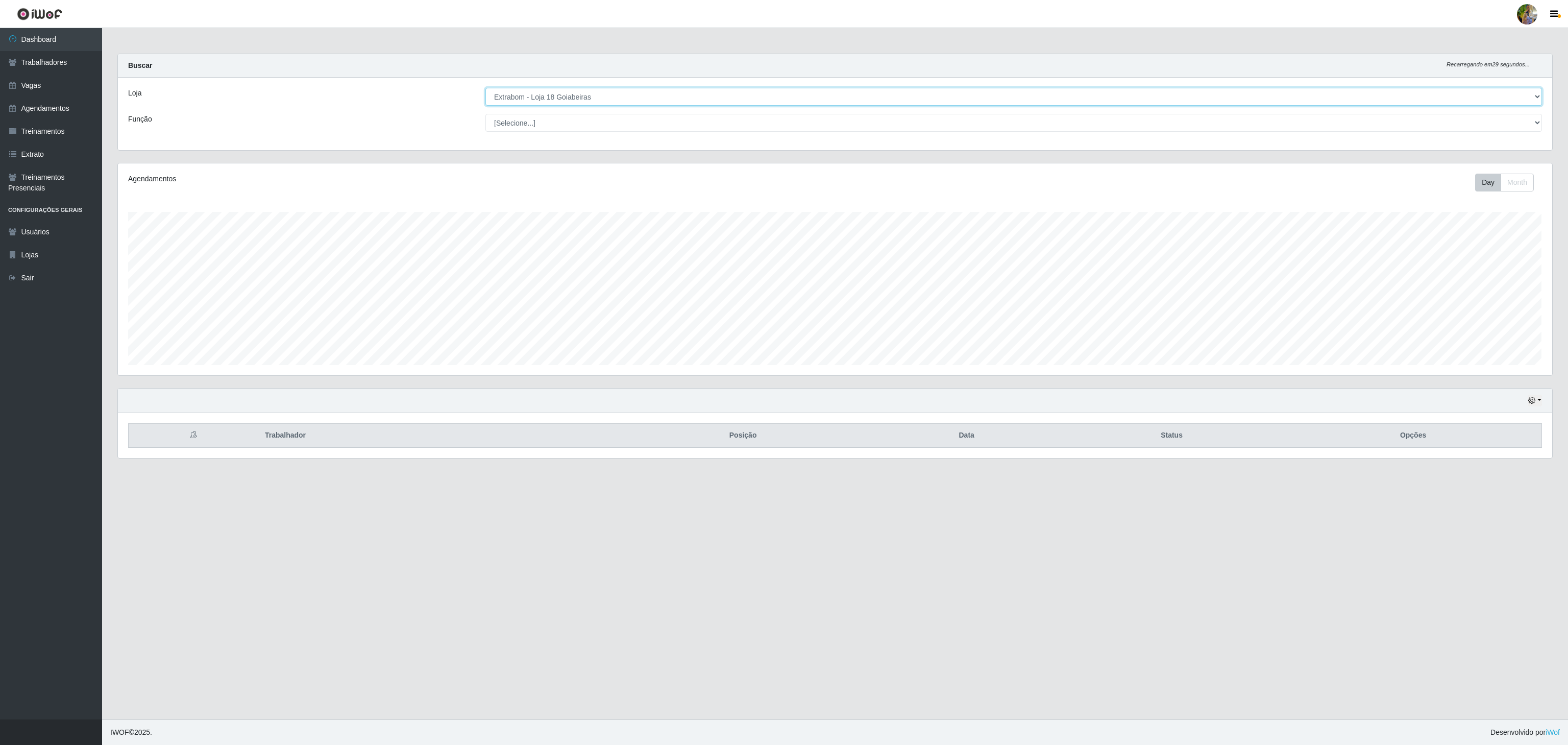
click at [603, 97] on select "[Selecione...] Atacado Vem - [GEOGRAPHIC_DATA] 30 Laranjeiras Velha Atacado Vem…" at bounding box center [1014, 97] width 1057 height 18
click at [486, 88] on select "[Selecione...] Atacado Vem - [GEOGRAPHIC_DATA] 30 Laranjeiras Velha Atacado Vem…" at bounding box center [1014, 97] width 1057 height 18
click at [633, 97] on select "[Selecione...] Atacado Vem - [GEOGRAPHIC_DATA] 30 Laranjeiras Velha Atacado Vem…" at bounding box center [1014, 97] width 1057 height 18
click at [486, 88] on select "[Selecione...] Atacado Vem - [GEOGRAPHIC_DATA] 30 Laranjeiras Velha Atacado Vem…" at bounding box center [1014, 97] width 1057 height 18
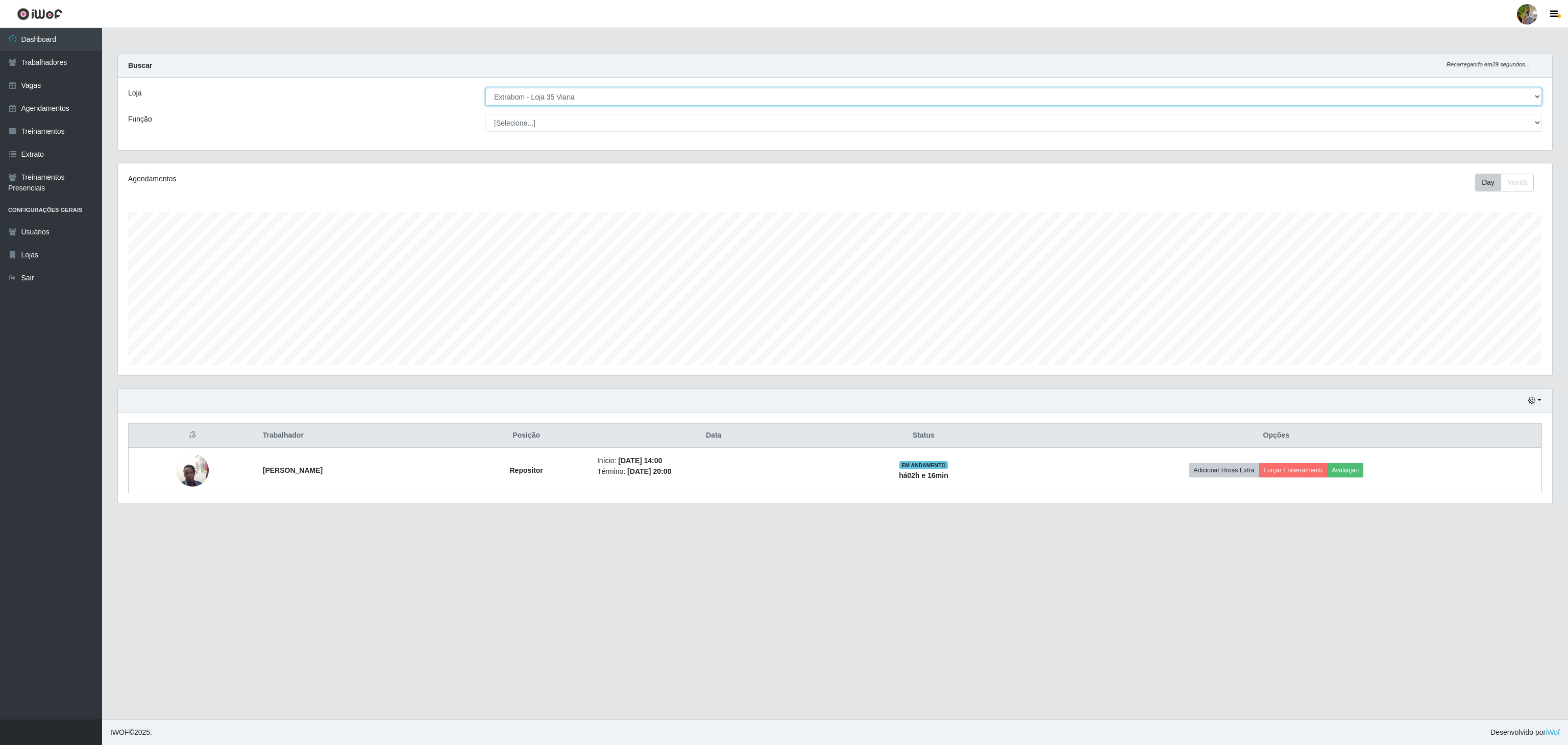
click at [617, 98] on select "[Selecione...] Atacado Vem - [GEOGRAPHIC_DATA] 30 Laranjeiras Velha Atacado Vem…" at bounding box center [1014, 97] width 1057 height 18
click at [486, 88] on select "[Selecione...] Atacado Vem - [GEOGRAPHIC_DATA] 30 Laranjeiras Velha Atacado Vem…" at bounding box center [1014, 97] width 1057 height 18
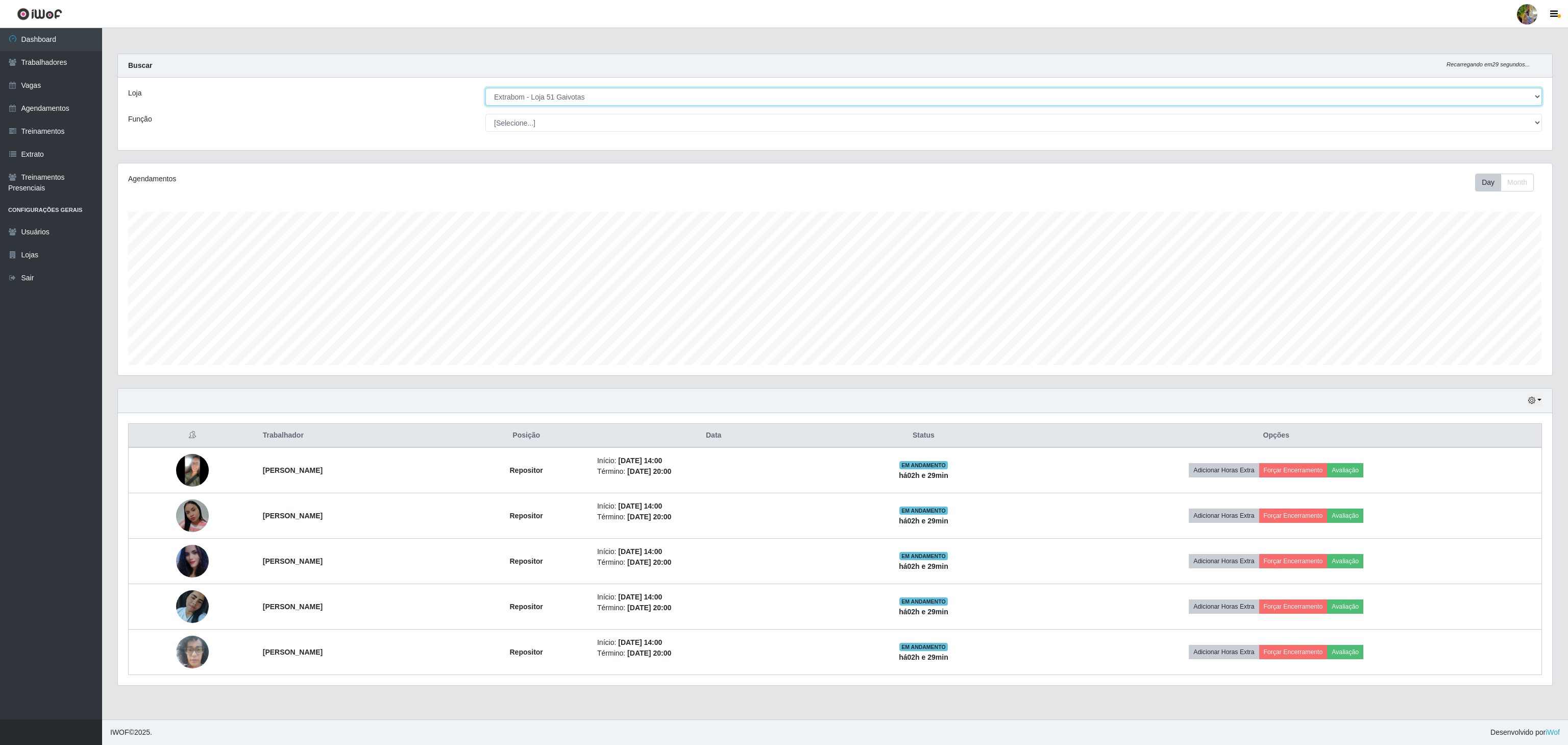
click at [638, 105] on select "[Selecione...] Atacado Vem - [GEOGRAPHIC_DATA] 30 Laranjeiras Velha Atacado Vem…" at bounding box center [1014, 97] width 1057 height 18
click at [486, 88] on select "[Selecione...] Atacado Vem - [GEOGRAPHIC_DATA] 30 Laranjeiras Velha Atacado Vem…" at bounding box center [1014, 97] width 1057 height 18
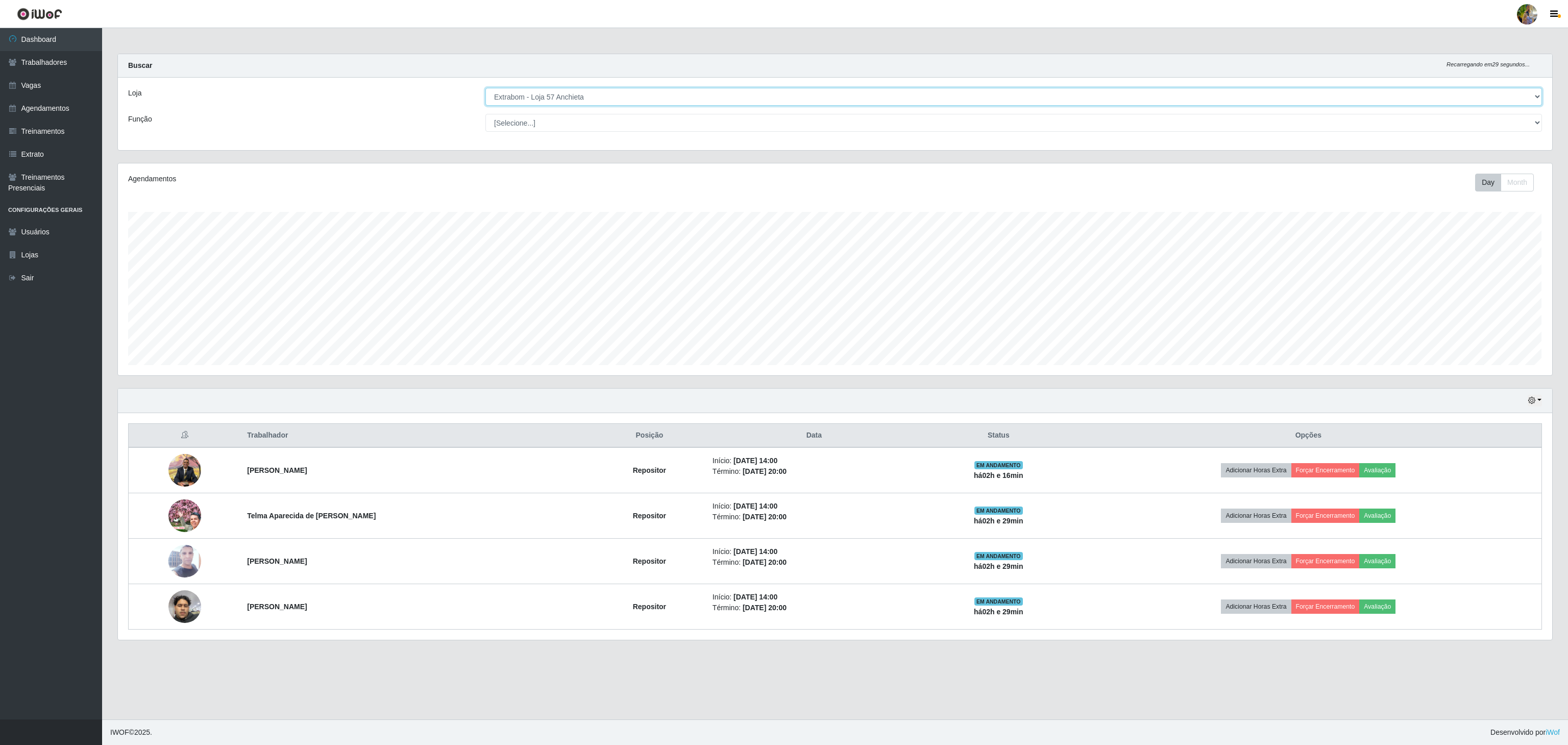
click at [641, 103] on select "[Selecione...] Atacado Vem - [GEOGRAPHIC_DATA] 30 Laranjeiras Velha Atacado Vem…" at bounding box center [1014, 97] width 1057 height 18
click at [486, 88] on select "[Selecione...] Atacado Vem - [GEOGRAPHIC_DATA] 30 Laranjeiras Velha Atacado Vem…" at bounding box center [1014, 97] width 1057 height 18
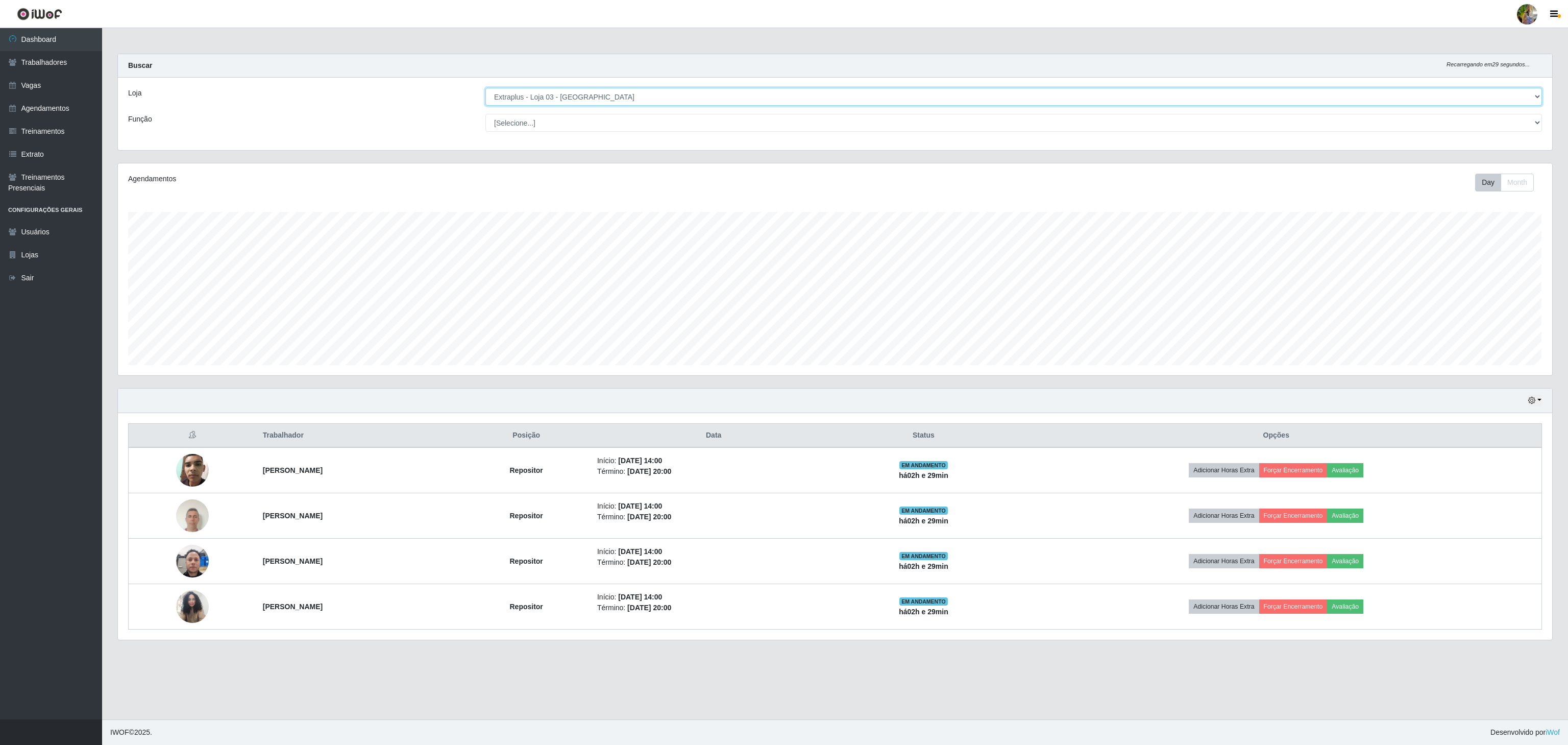
click at [632, 95] on select "[Selecione...] Atacado Vem - [GEOGRAPHIC_DATA] 30 Laranjeiras Velha Atacado Vem…" at bounding box center [1014, 97] width 1057 height 18
click at [486, 88] on select "[Selecione...] Atacado Vem - [GEOGRAPHIC_DATA] 30 Laranjeiras Velha Atacado Vem…" at bounding box center [1014, 97] width 1057 height 18
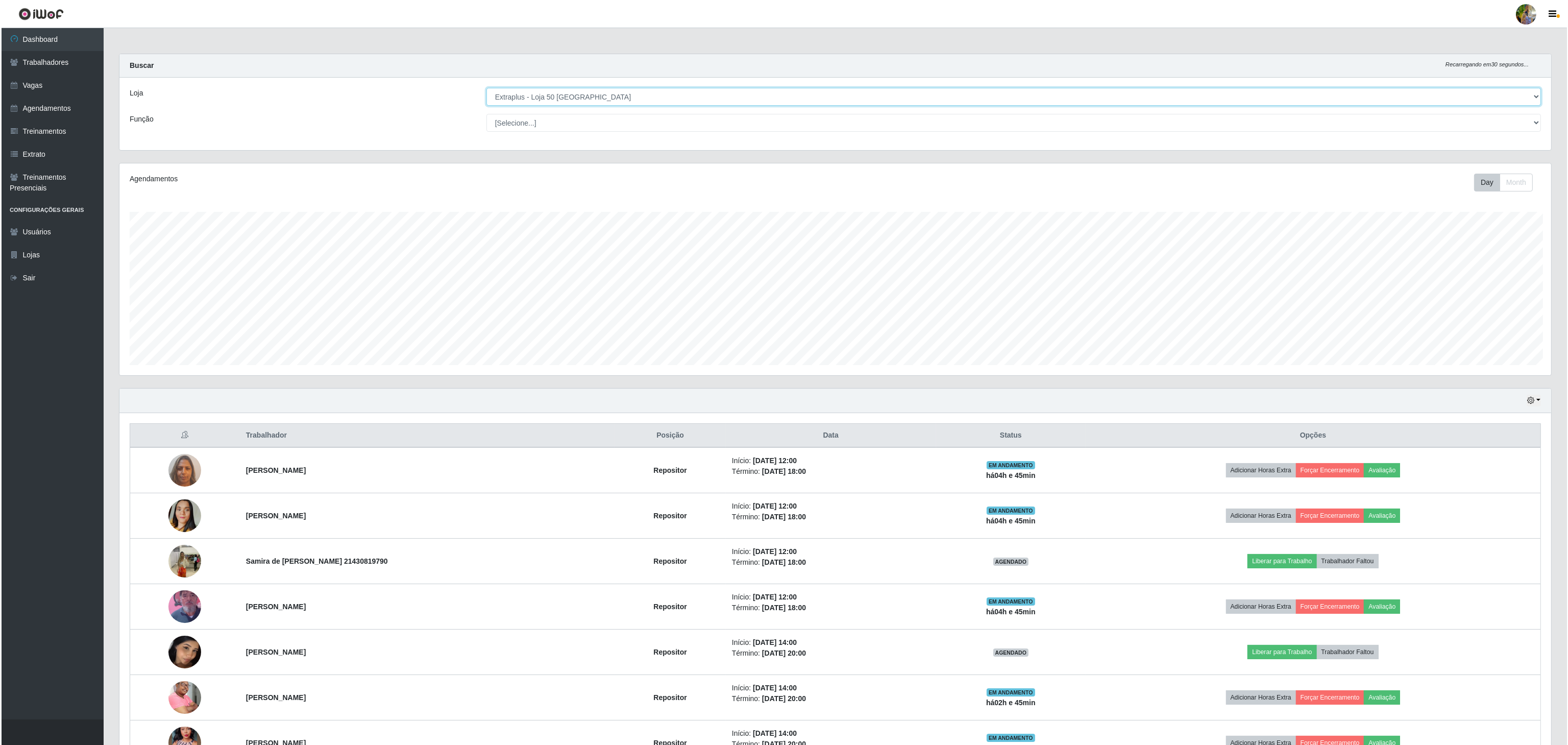
scroll to position [510504, 509083]
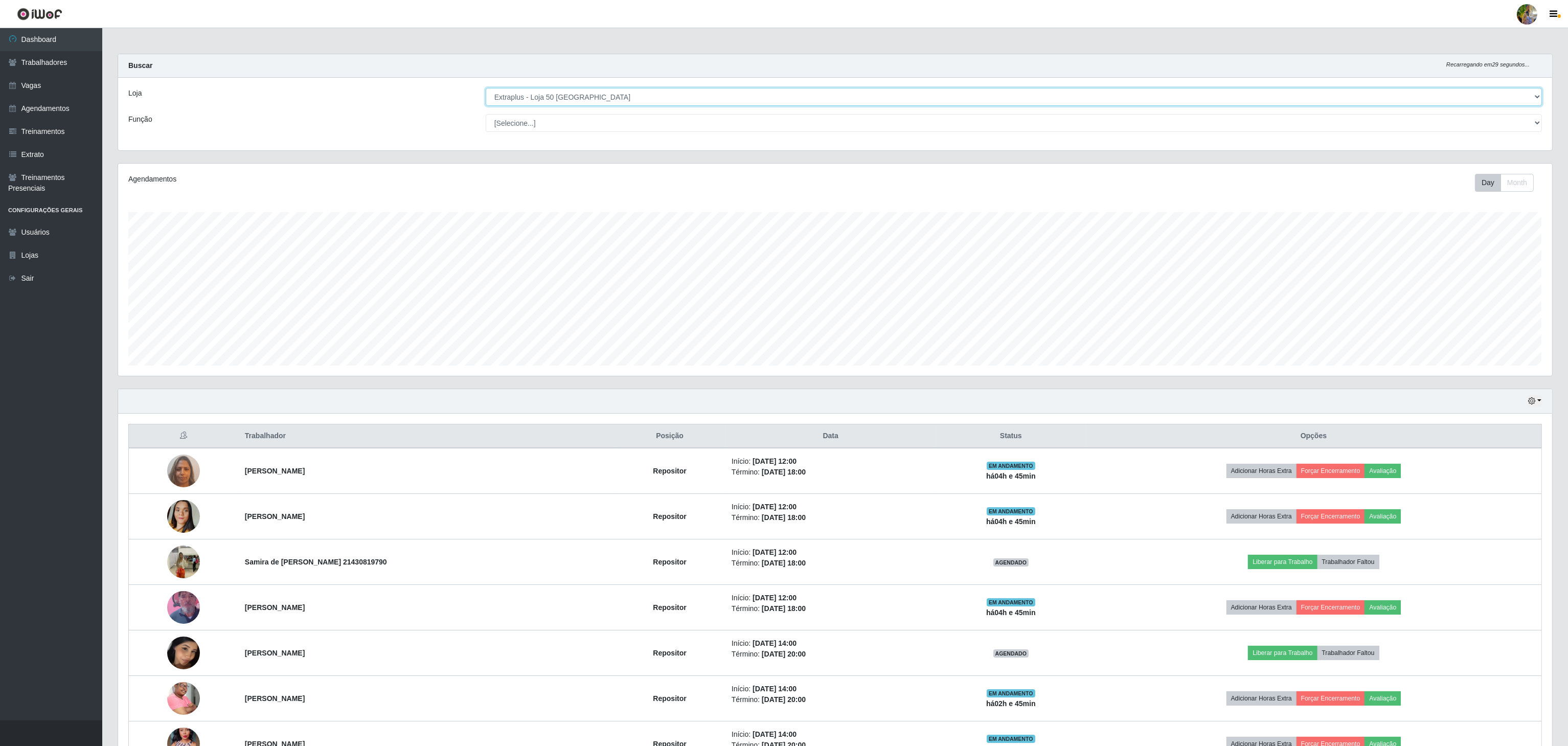
click at [663, 90] on select "[Selecione...] Atacado Vem - [GEOGRAPHIC_DATA] 30 Laranjeiras Velha Atacado Vem…" at bounding box center [1013, 97] width 1056 height 18
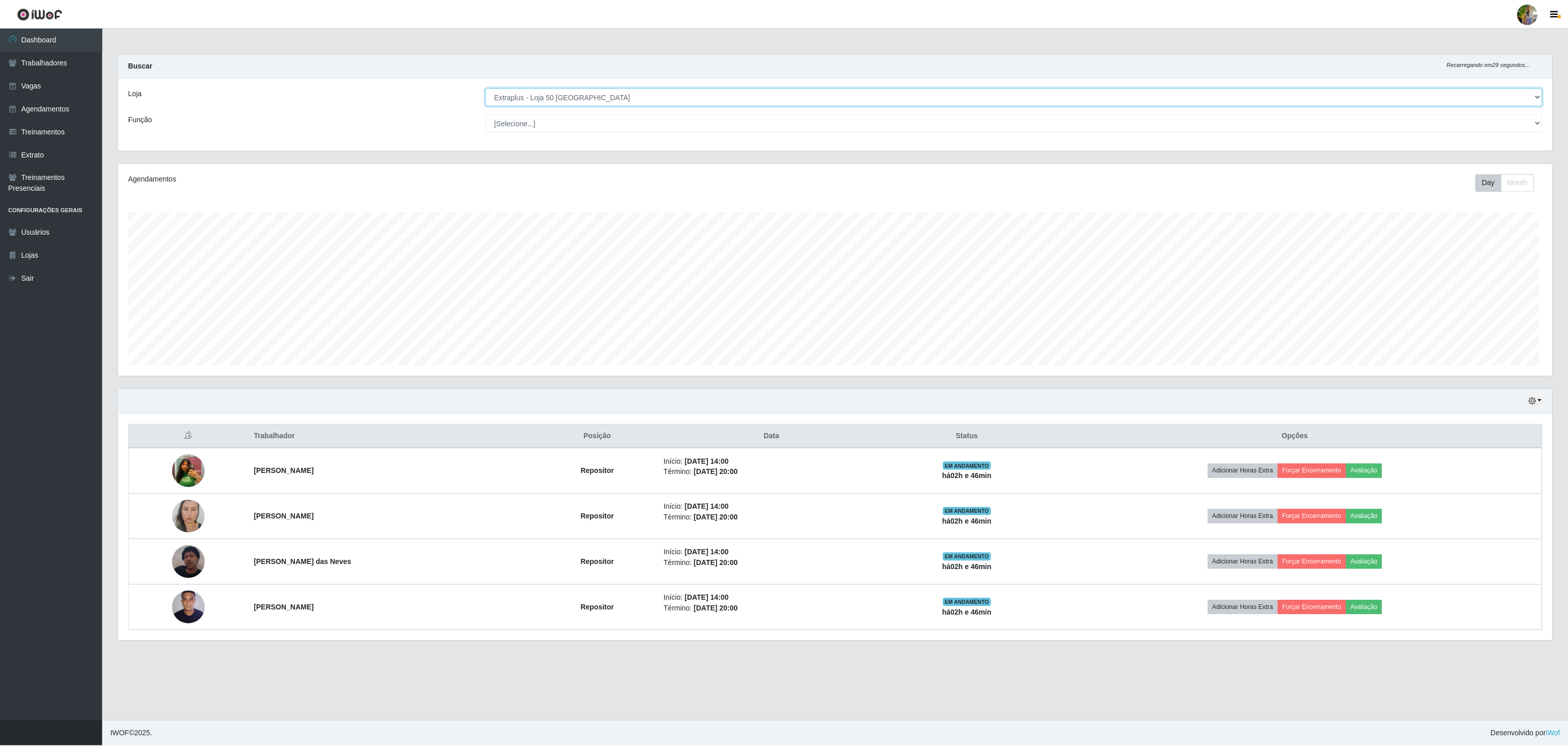
scroll to position [213, 1433]
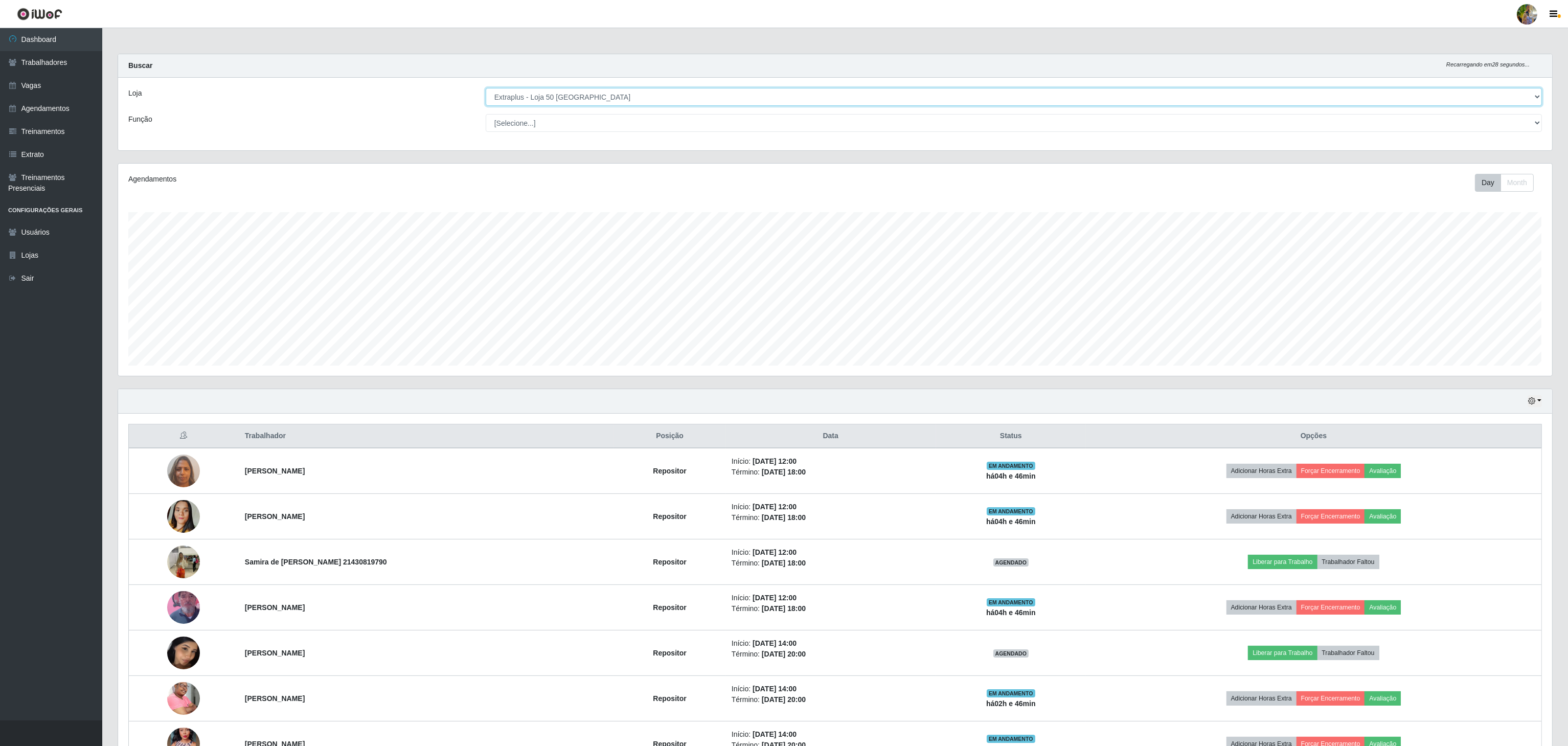
select select "461"
click at [486, 88] on select "[Selecione...] Atacado Vem - [GEOGRAPHIC_DATA] 30 Laranjeiras Velha Atacado Vem…" at bounding box center [1013, 97] width 1056 height 18
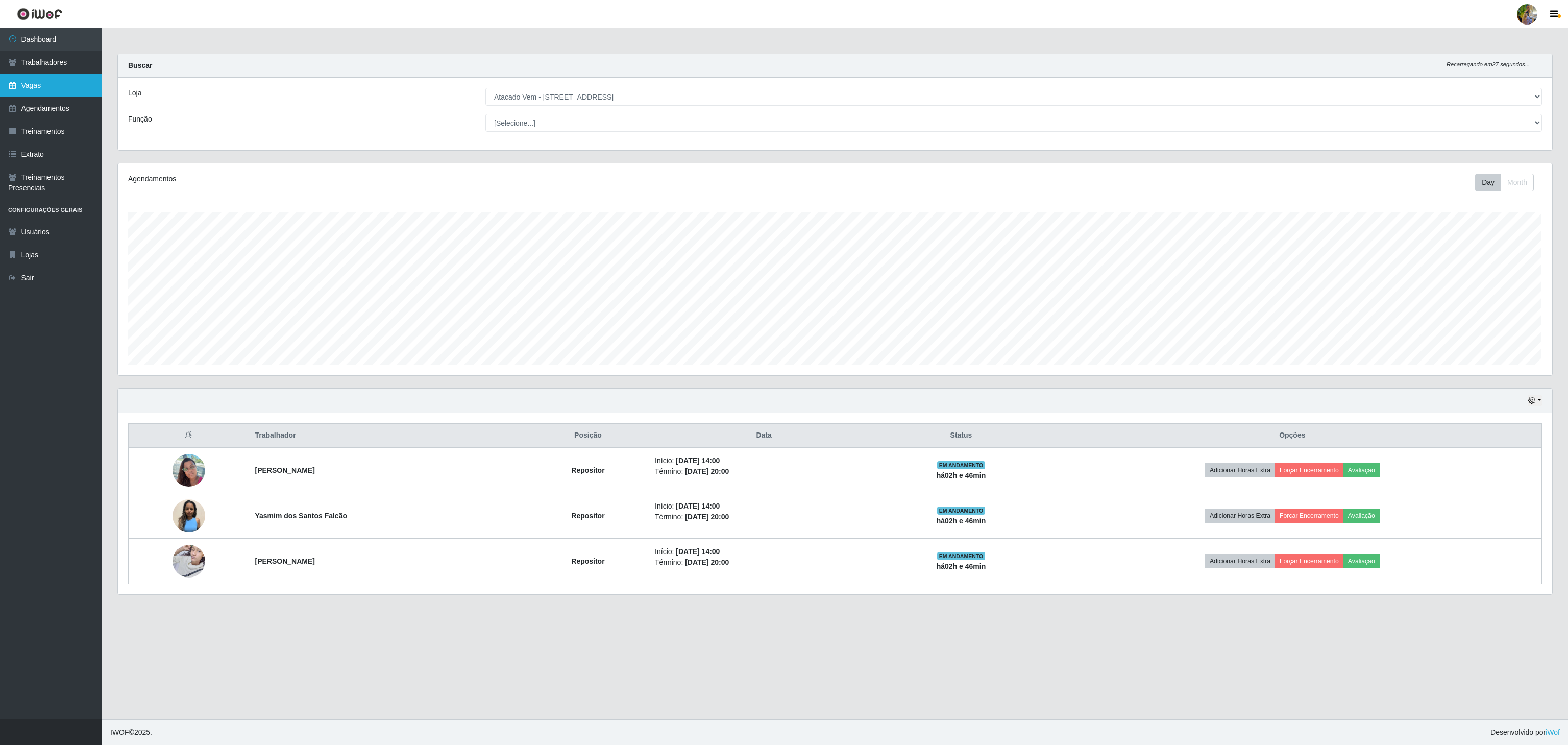
click at [31, 81] on link "Vagas" at bounding box center [51, 85] width 102 height 23
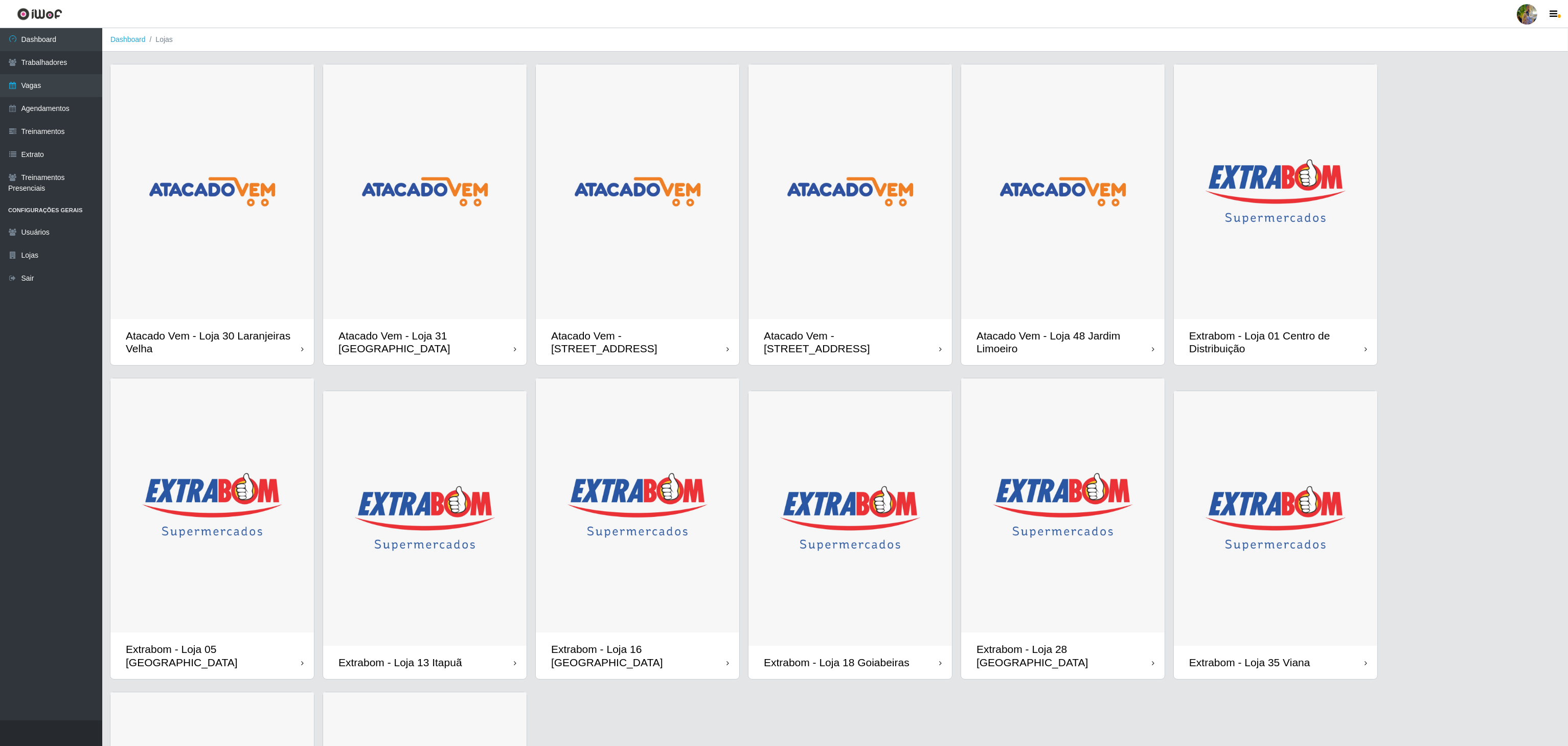
click at [866, 281] on img at bounding box center [850, 192] width 203 height 255
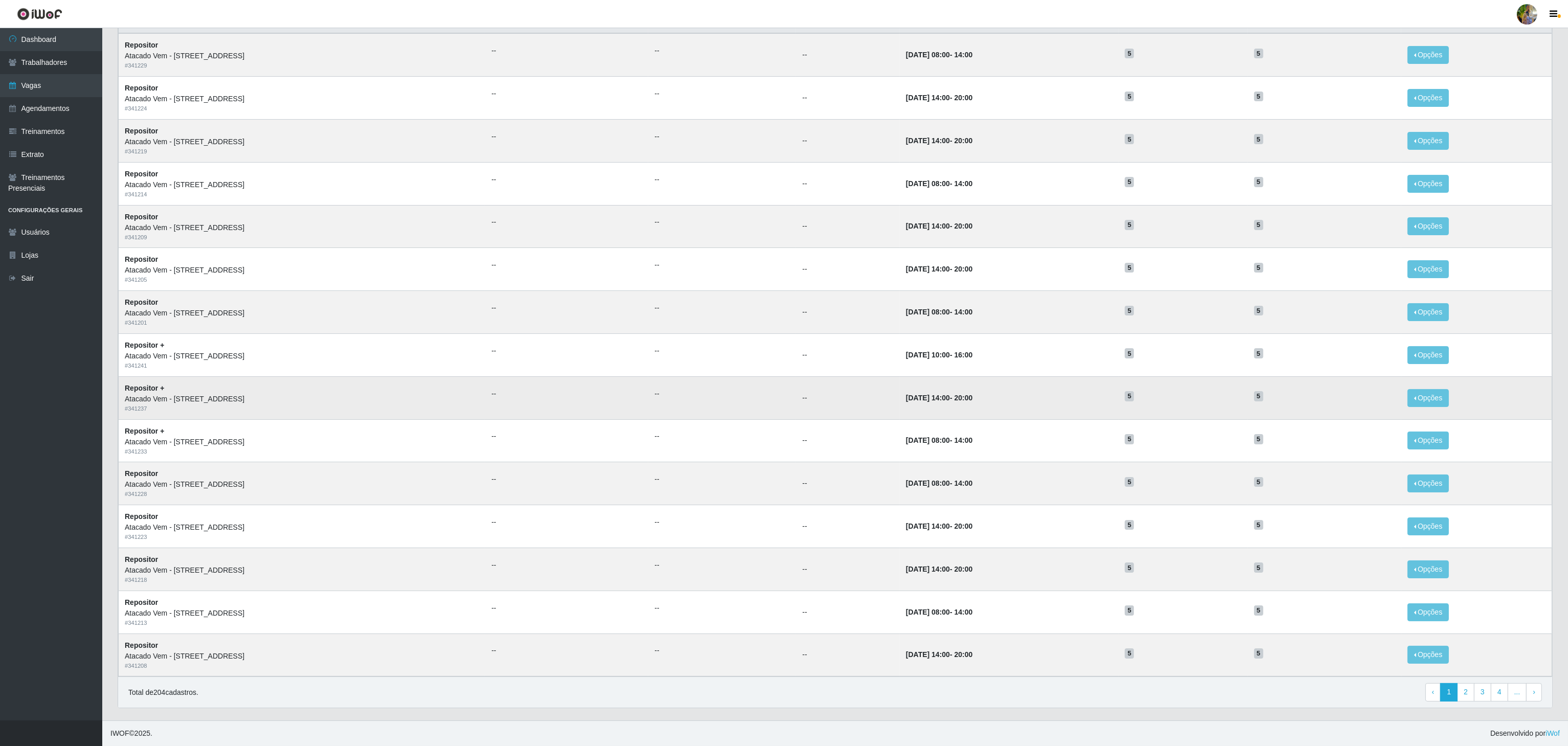
scroll to position [129, 0]
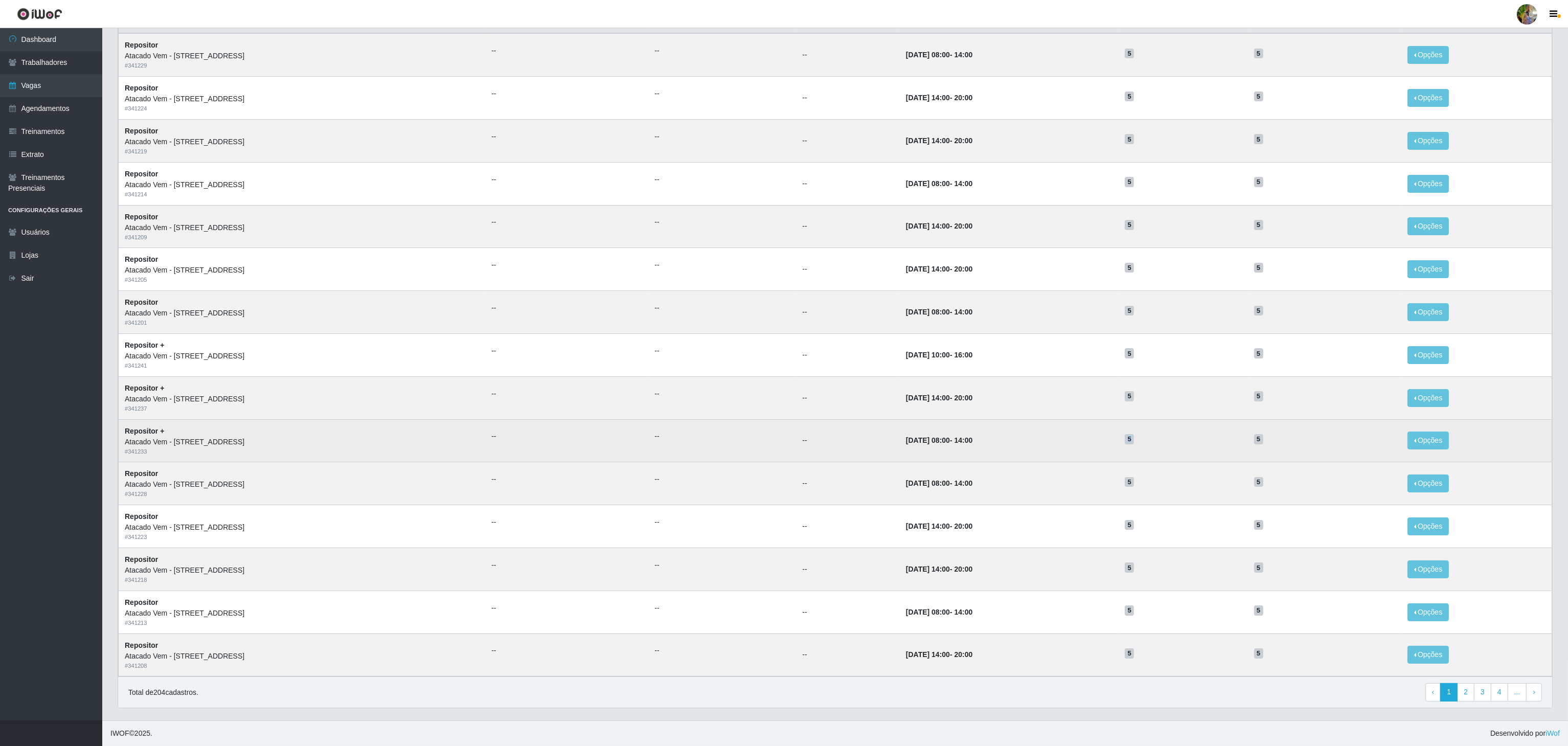
drag, startPoint x: 1140, startPoint y: 433, endPoint x: 1273, endPoint y: 433, distance: 133.0
click at [1273, 433] on tr "Repositor + Atacado Vem - Loja 47 Jardim Limoeiro # 341233 -- -- -- [DATE] 08:0…" at bounding box center [835, 440] width 1434 height 43
click at [1284, 445] on td "5" at bounding box center [1324, 440] width 154 height 43
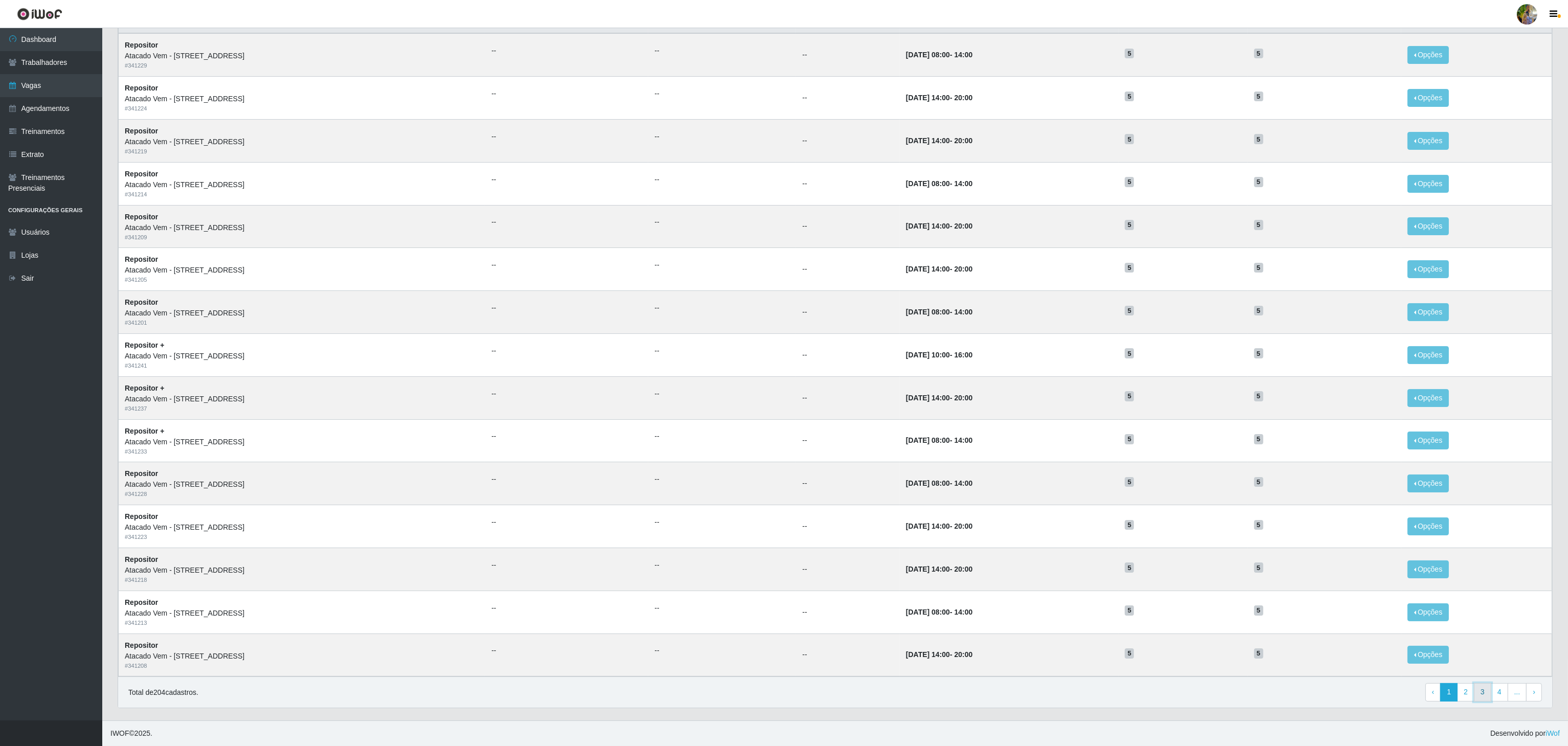
click at [1483, 700] on link "3" at bounding box center [1482, 692] width 17 height 19
